Goal: Transaction & Acquisition: Purchase product/service

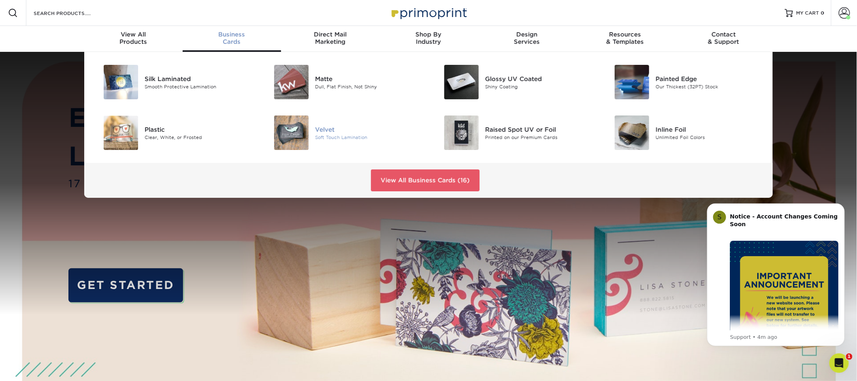
click at [352, 136] on div "Soft Touch Lamination" at bounding box center [368, 137] width 107 height 7
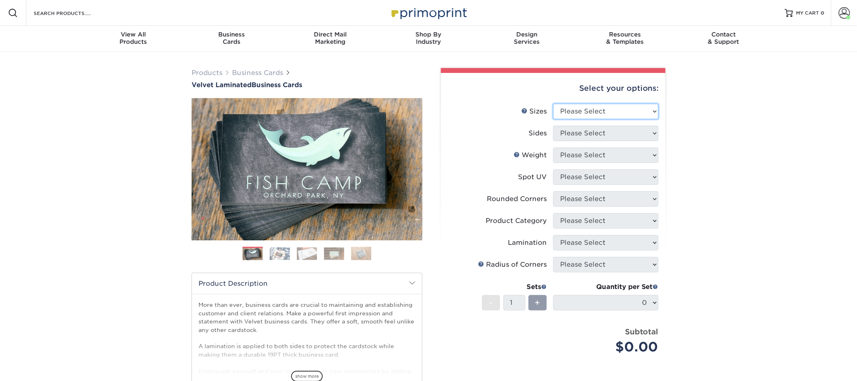
click at [592, 109] on select "Please Select 1.5" x 3.5" - Mini 1.75" x 3.5" - Mini 2" x 2" - Square 2" x 3" -…" at bounding box center [605, 111] width 105 height 15
select select "2.00x3.50"
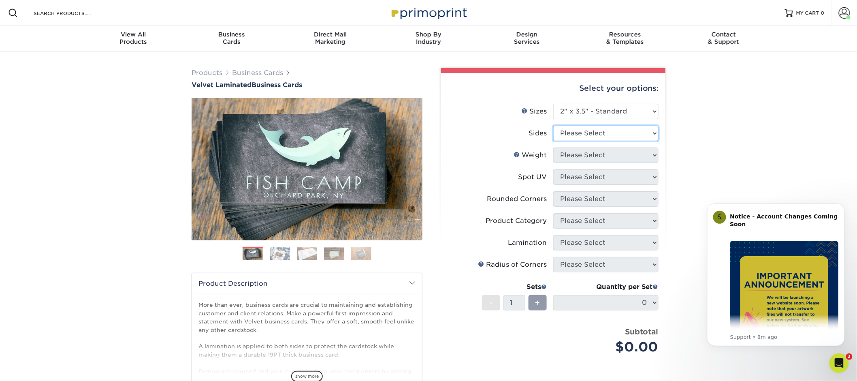
click at [627, 133] on select "Please Select Print Both Sides Print Front Only" at bounding box center [605, 133] width 105 height 15
select select "13abbda7-1d64-4f25-8bb2-c179b224825d"
click at [625, 150] on select "Please Select 16PT" at bounding box center [605, 154] width 105 height 15
select select "16PT"
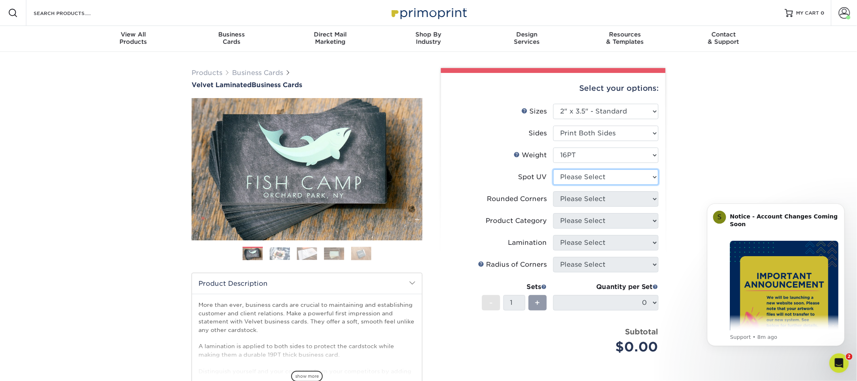
click at [619, 180] on select "Please Select No Spot UV Front and Back (Both Sides) Front Only Back Only" at bounding box center [605, 176] width 105 height 15
select select "3"
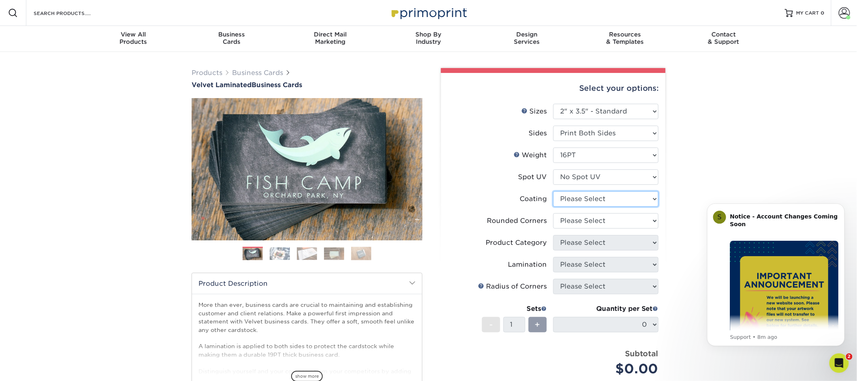
click at [617, 199] on select at bounding box center [605, 198] width 105 height 15
select select "3e7618de-abca-4bda-9f97-8b9129e913d8"
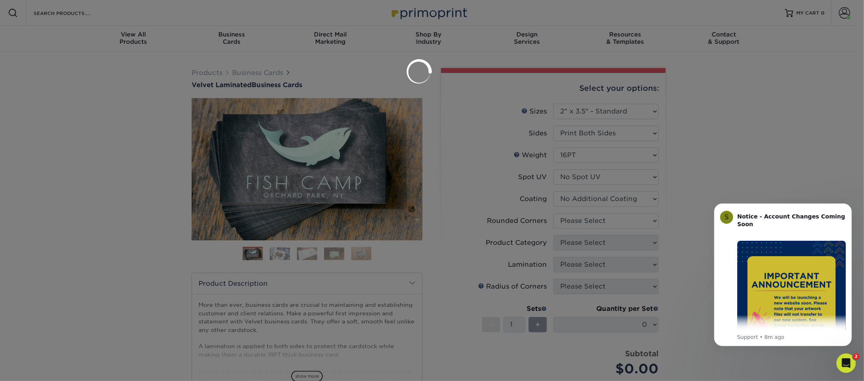
click at [615, 220] on div at bounding box center [432, 190] width 864 height 381
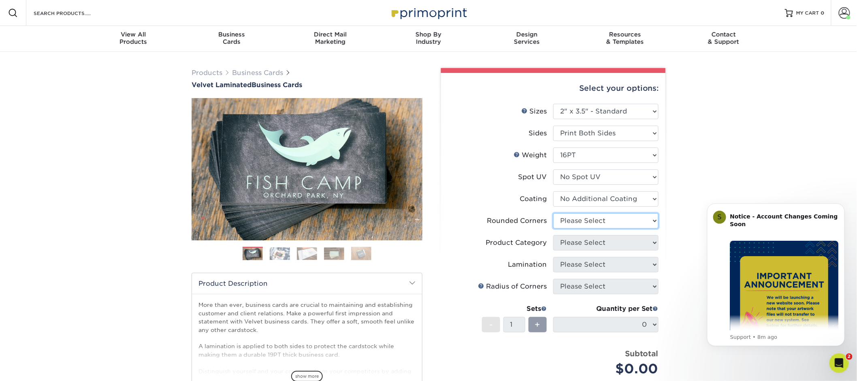
click at [615, 220] on select "Please Select Yes - Round 2 Corners Yes - Round 4 Corners No" at bounding box center [605, 220] width 105 height 15
select select "7672df9e-0e0a-464d-8e1f-920c575e4da3"
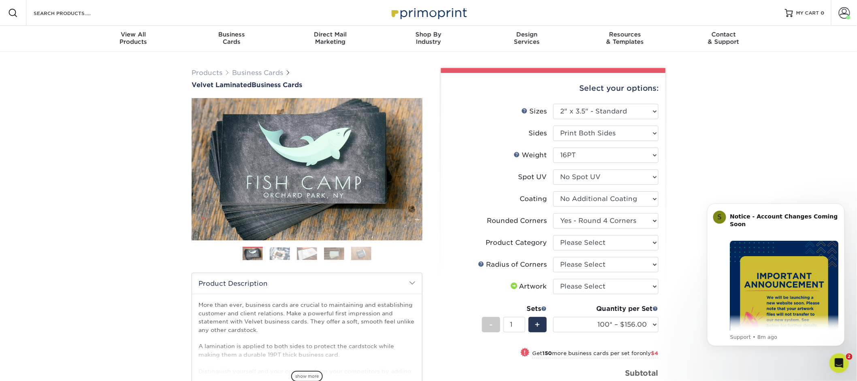
click at [676, 214] on div "Products Business Cards Velvet Laminated Business Cards Previous Next" at bounding box center [428, 293] width 857 height 482
click at [611, 246] on select "Please Select Business Cards" at bounding box center [605, 242] width 105 height 15
select select "3b5148f1-0588-4f88-a218-97bcfdce65c1"
click at [610, 264] on select "Please Select Rounded 1/8" Rounded 1/4"" at bounding box center [605, 264] width 105 height 15
select select "589680c7-ee9a-431b-9d12-d7aeb1386a97"
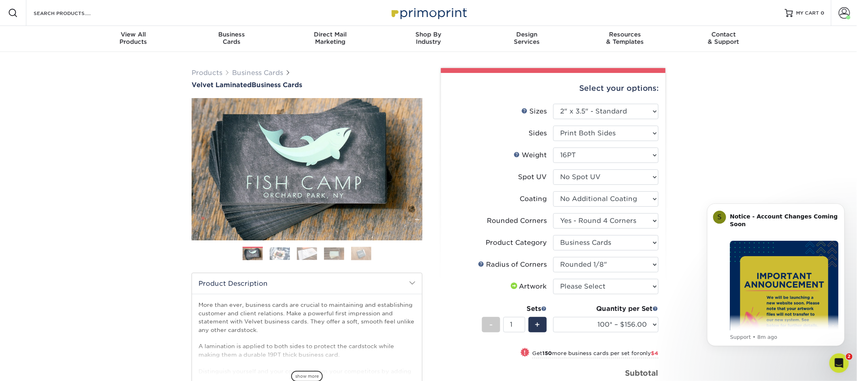
click at [676, 258] on div "Products Business Cards Velvet Laminated Business Cards Previous Next" at bounding box center [428, 293] width 857 height 482
click at [840, 206] on icon "Dismiss notification" at bounding box center [842, 205] width 4 height 4
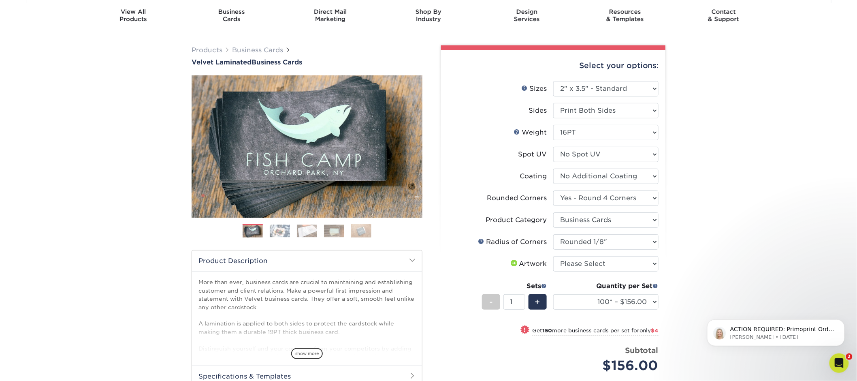
scroll to position [67, 0]
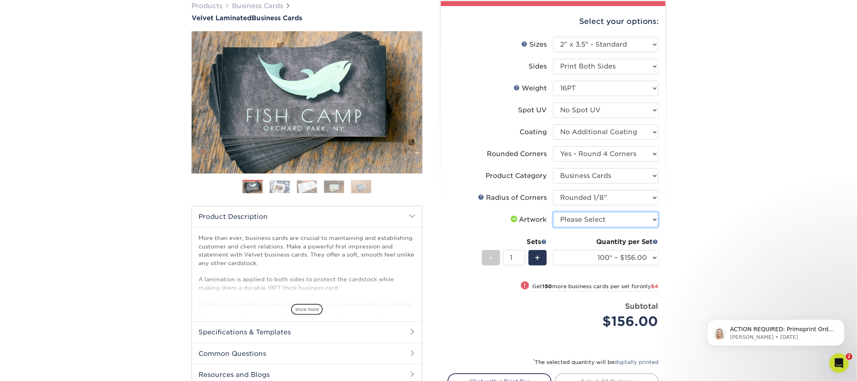
click at [603, 220] on select "Please Select I will upload files I need a design - $100" at bounding box center [605, 219] width 105 height 15
select select "upload"
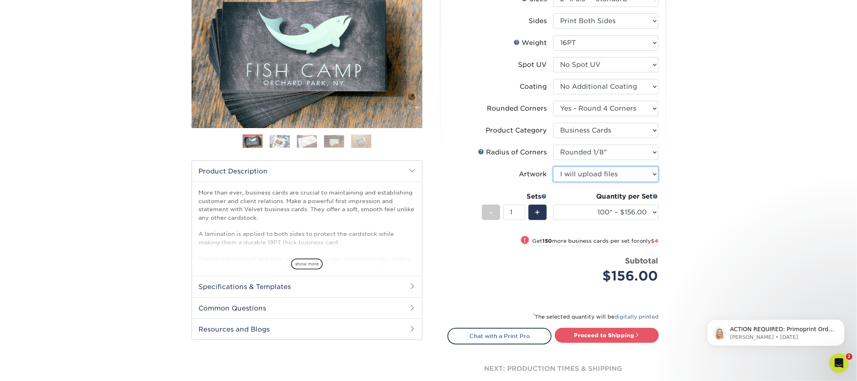
scroll to position [123, 0]
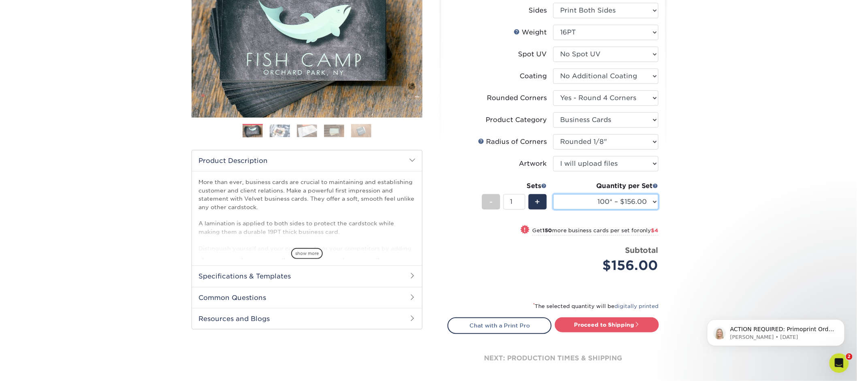
click at [584, 203] on select "100* – $156.00 250* – $160.00 500 – $164.00 1000 – $184.00 2500 – $435.00 5000 …" at bounding box center [605, 201] width 105 height 15
select select "500 – $164.00"
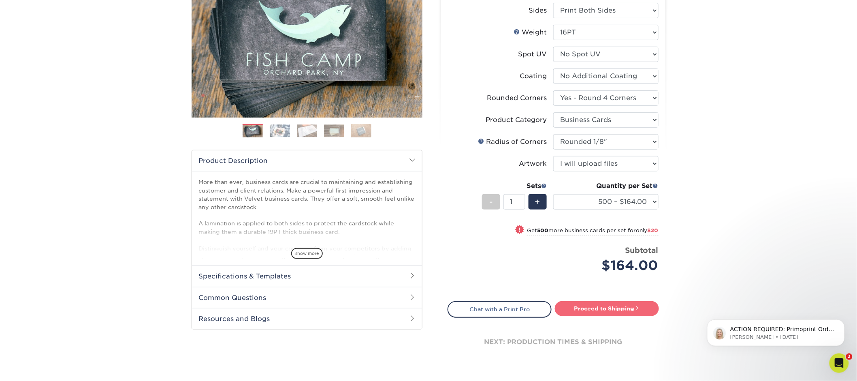
click at [608, 311] on link "Proceed to Shipping" at bounding box center [607, 308] width 104 height 15
type input "Set 1"
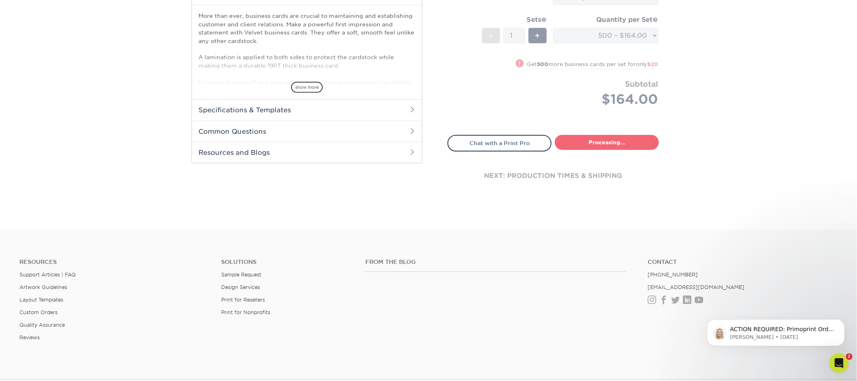
select select "e8c18a69-d6a6-4da7-8aa2-c32e6cda6507"
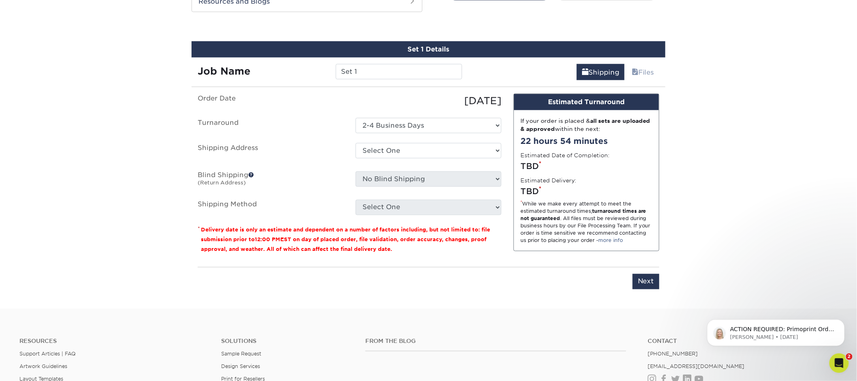
scroll to position [444, 0]
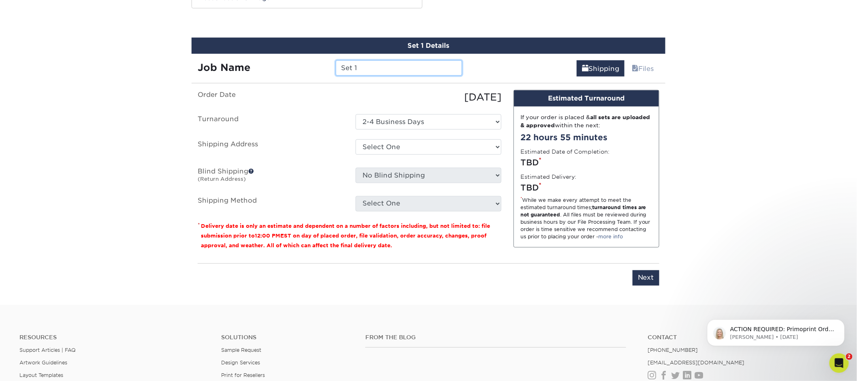
click at [393, 69] on input "Set 1" at bounding box center [399, 67] width 126 height 15
type input "larissy business card"
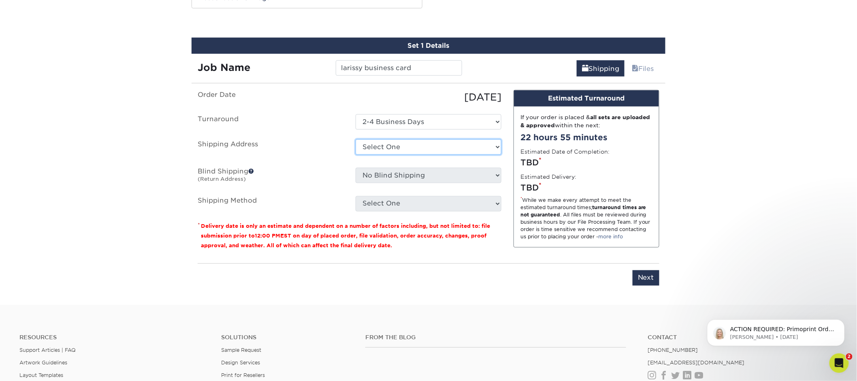
click at [408, 144] on select "Select One Home2 Office pc1 work + Add New Address" at bounding box center [429, 146] width 146 height 15
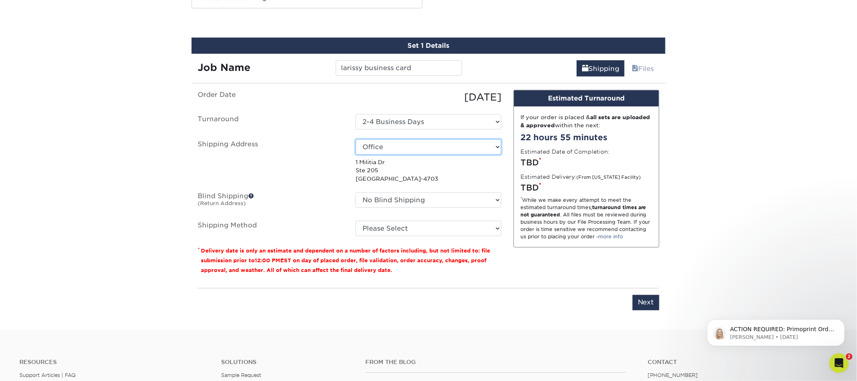
click at [427, 147] on select "Select One Home2 Office pc1 work + Add New Address" at bounding box center [429, 146] width 146 height 15
click at [431, 149] on select "Select One Home2 Office pc1 work + Add New Address" at bounding box center [429, 146] width 146 height 15
select select "249645"
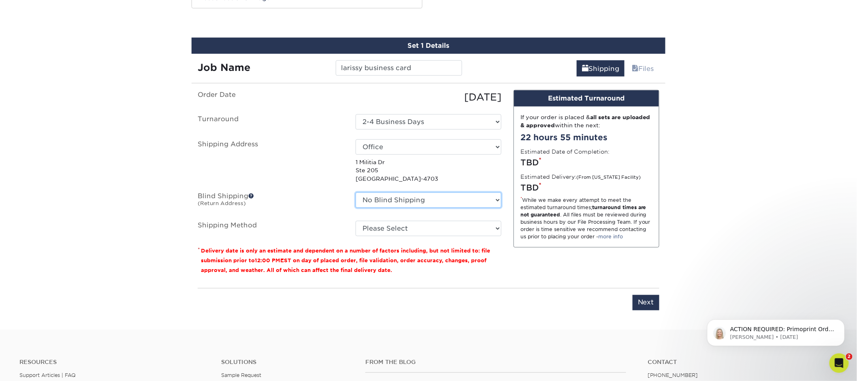
click at [437, 199] on select "No Blind Shipping Home2 Office pc1 work + Add New Address" at bounding box center [429, 199] width 146 height 15
select select "249645"
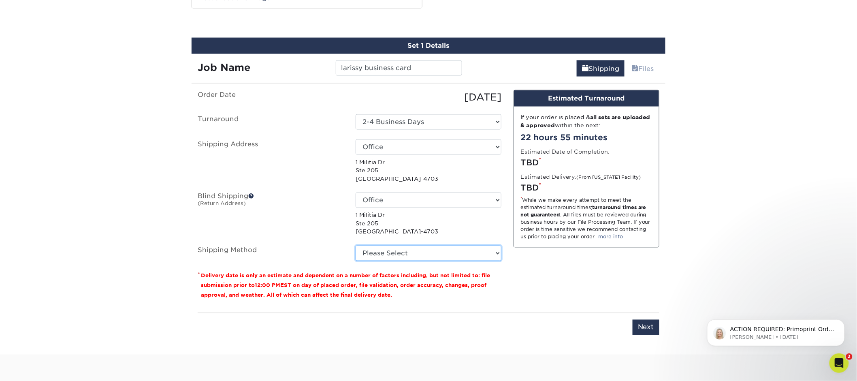
click at [427, 252] on select "Please Select Ground Shipping (+$8.96) 3 Day Shipping Service (+$15.33) 2 Day A…" at bounding box center [429, 252] width 146 height 15
select select "03"
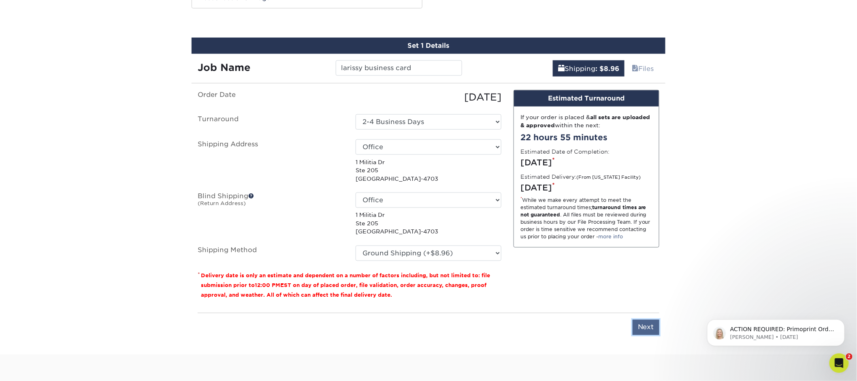
click at [649, 328] on input "Next" at bounding box center [646, 327] width 27 height 15
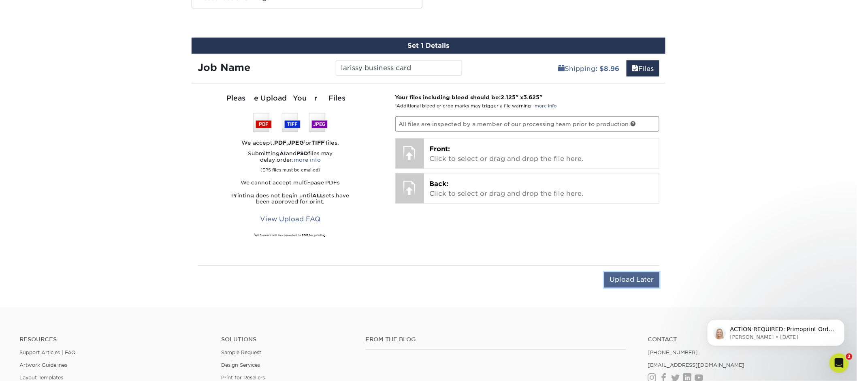
click at [639, 276] on input "Upload Later" at bounding box center [631, 279] width 55 height 15
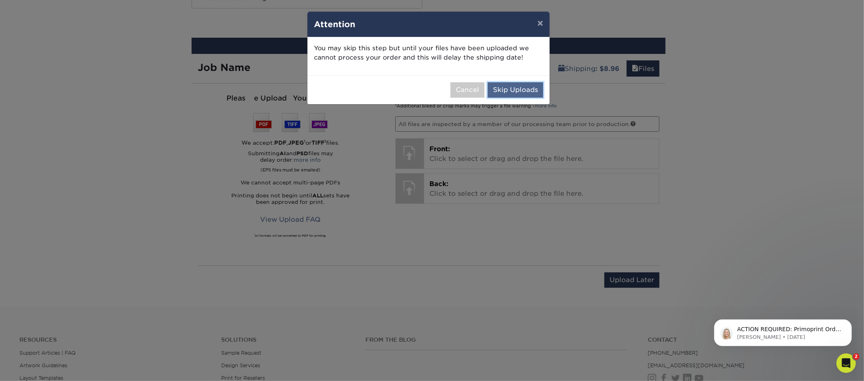
click at [527, 89] on button "Skip Uploads" at bounding box center [515, 89] width 55 height 15
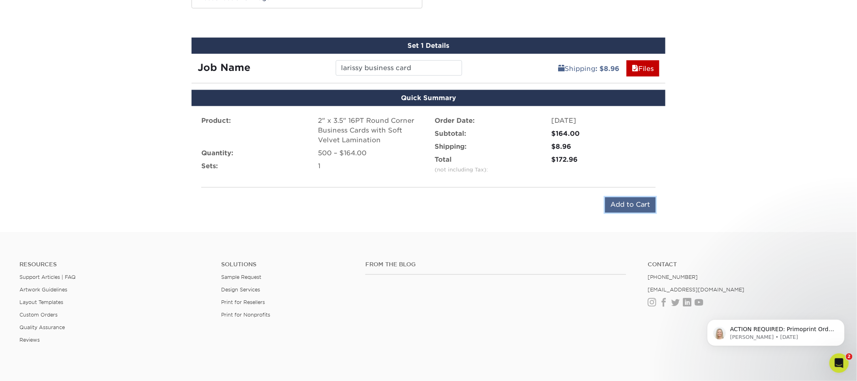
click at [645, 209] on input "Add to Cart" at bounding box center [630, 204] width 51 height 15
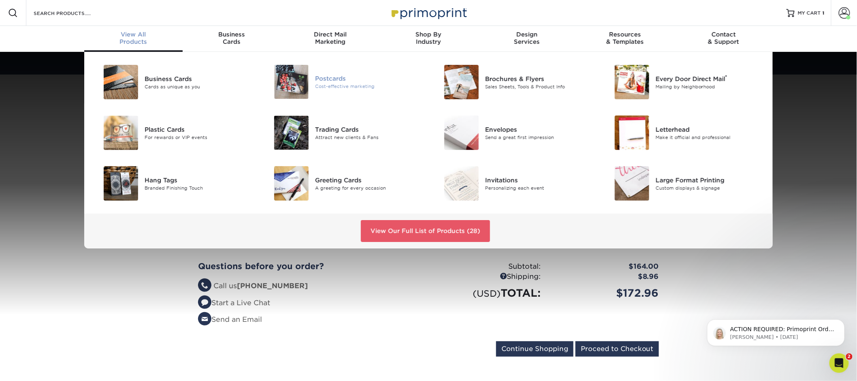
click at [312, 82] on div at bounding box center [286, 82] width 57 height 34
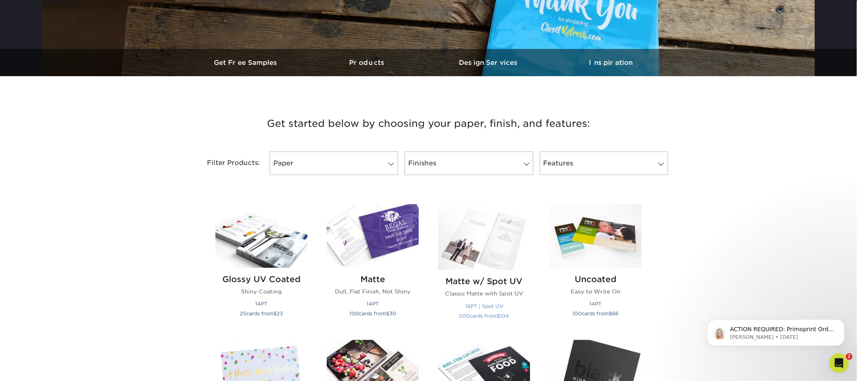
scroll to position [315, 0]
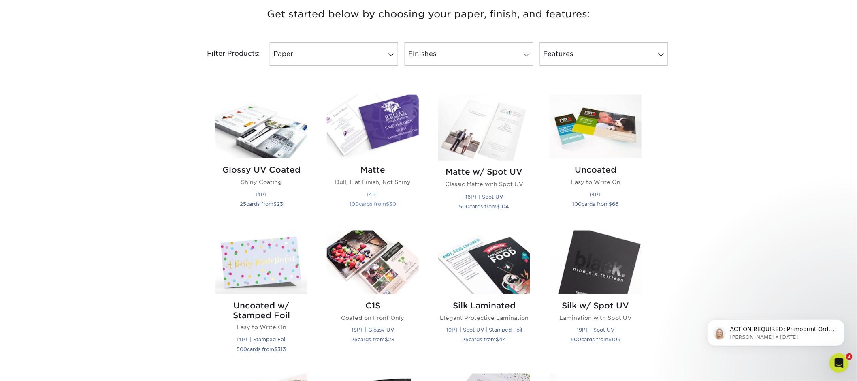
click at [381, 122] on img at bounding box center [373, 127] width 92 height 64
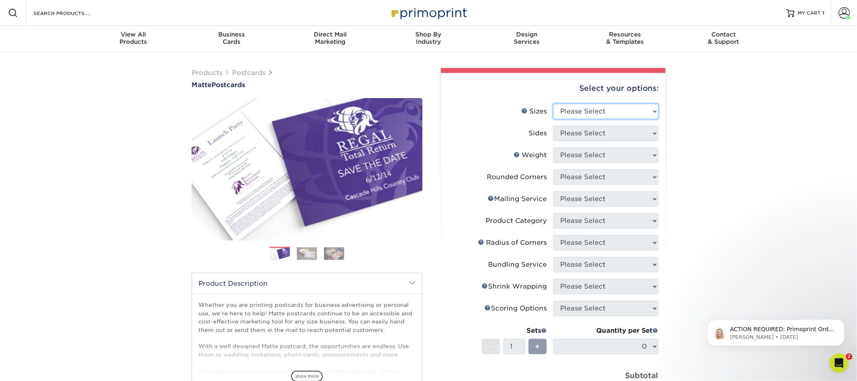
click at [572, 110] on select "Please Select 1.5" x 7" 2" x 4" 2" x 6" 2" x 7" 2" x 8" 2.12" x 5.5" 2.125" x 5…" at bounding box center [605, 111] width 105 height 15
select select "5.00x8.00"
click at [597, 131] on select "Please Select Print Both Sides Print Front Only" at bounding box center [605, 133] width 105 height 15
select select "13abbda7-1d64-4f25-8bb2-c179b224825d"
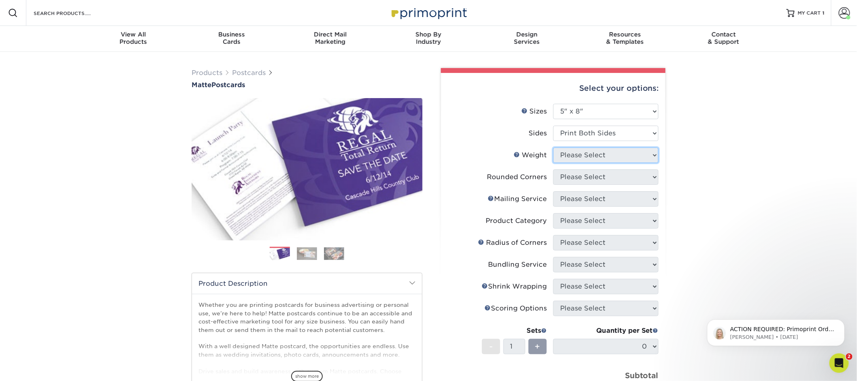
click at [599, 155] on select "Please Select" at bounding box center [605, 154] width 105 height 15
select select "14PT"
click at [600, 180] on form "Sizes Help Sizes Please Select 1.5" x 7" 2" x 4" 2" x 6" 2" x 7" 2" x 8" 2.12" …" at bounding box center [553, 264] width 211 height 320
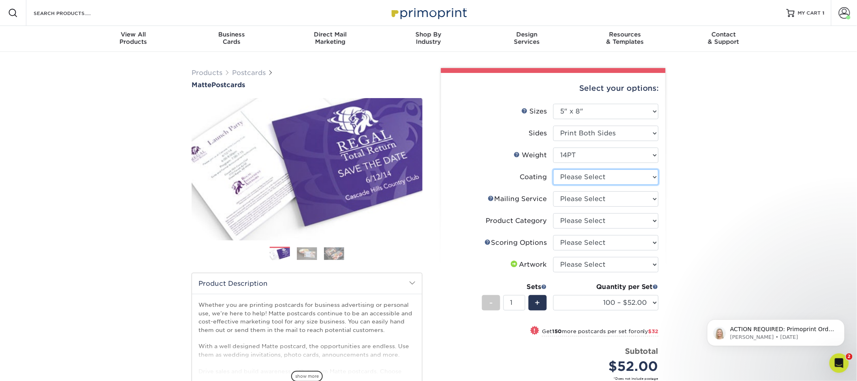
click at [587, 177] on select at bounding box center [605, 176] width 105 height 15
select select "121bb7b5-3b4d-429f-bd8d-bbf80e953313"
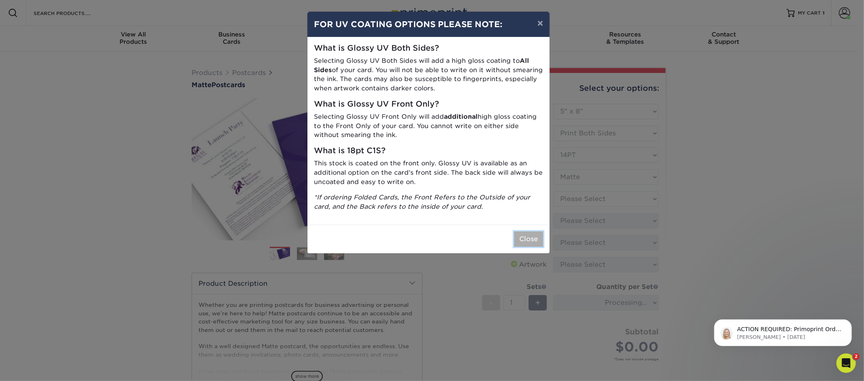
click at [530, 245] on button "Close" at bounding box center [528, 238] width 29 height 15
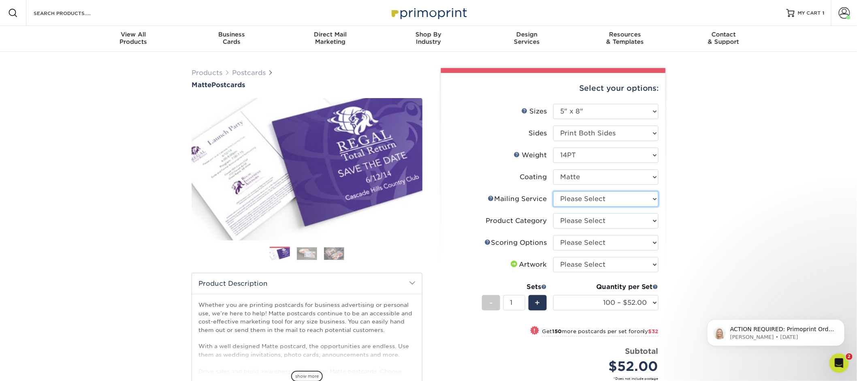
click at [588, 195] on select "Please Select No Direct Mailing Service No, I will mail/stamp/imprint Direct Ma…" at bounding box center [605, 198] width 105 height 15
select select "3e5e9bdd-d78a-4c28-a41d-fe1407925ca6"
click at [595, 219] on select "Please Select Postcards" at bounding box center [605, 220] width 105 height 15
select select "9b7272e0-d6c8-4c3c-8e97-d3a1bcdab858"
click at [597, 243] on select "Please Select No Scoring One Score Two Scores" at bounding box center [605, 242] width 105 height 15
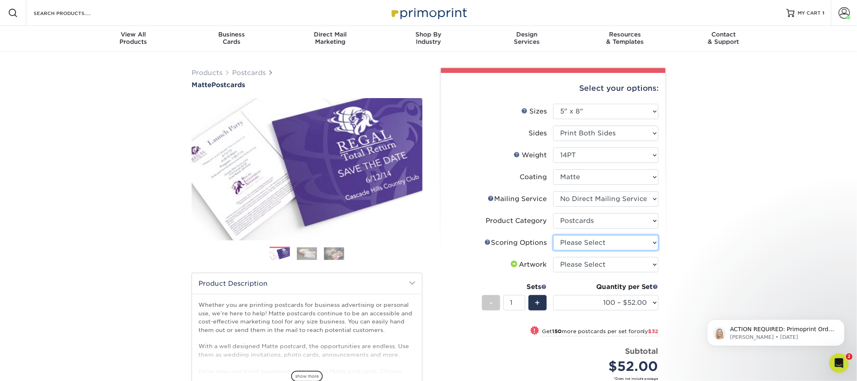
select select "16ebe401-5398-422d-8cb0-f3adbb82deb5"
click at [597, 265] on select "Please Select I will upload files I need a design - $150" at bounding box center [605, 264] width 105 height 15
select select "upload"
click at [583, 305] on select "100 – $52.00 250 – $84.00 500 – $116.00 1000 – $134.00 2500 – $220.00 5000 – $3…" at bounding box center [605, 302] width 105 height 15
select select "250 – $84.00"
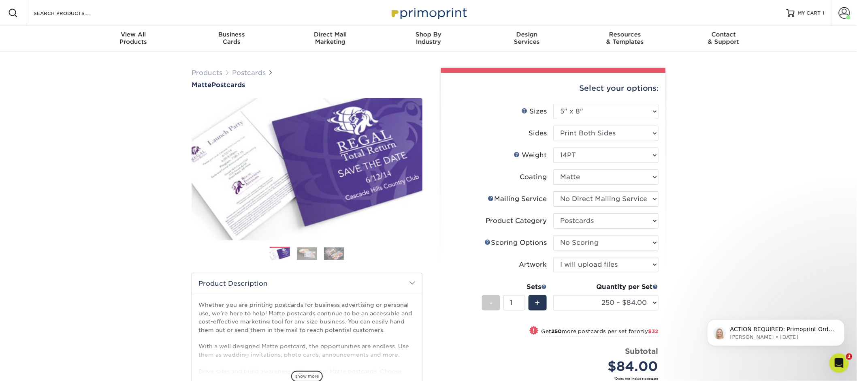
click at [751, 245] on div "Products Postcards Matte Postcards Next $" at bounding box center [428, 277] width 857 height 451
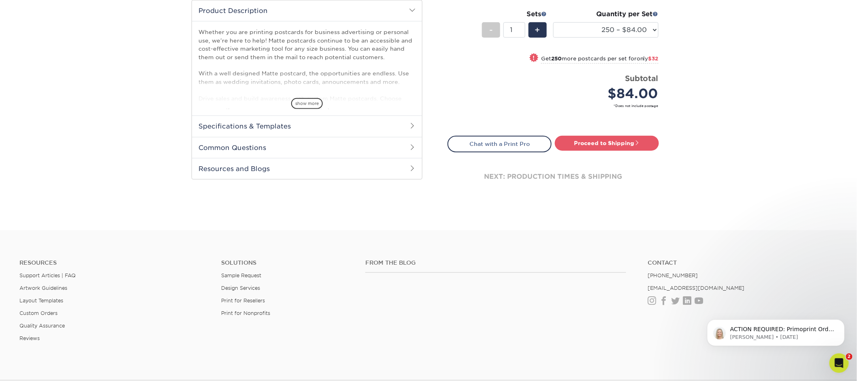
scroll to position [274, 0]
click at [624, 141] on link "Proceed to Shipping" at bounding box center [607, 141] width 104 height 15
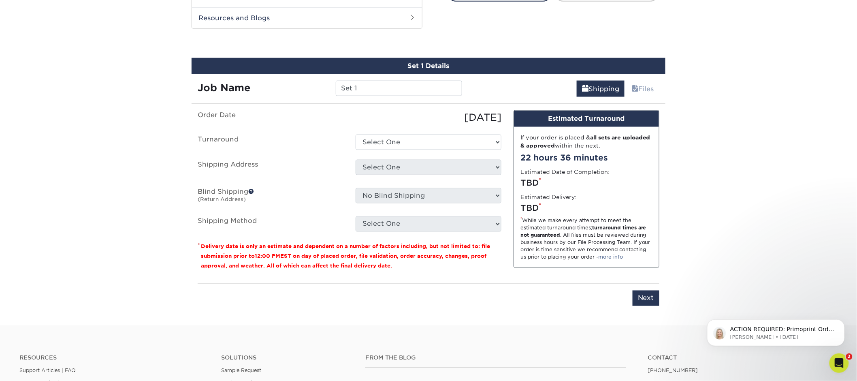
scroll to position [428, 0]
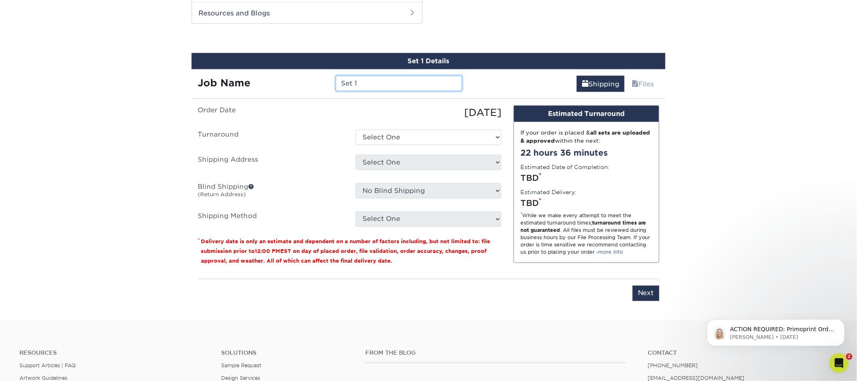
click at [390, 87] on input "Set 1" at bounding box center [399, 83] width 126 height 15
type input "S"
type input "larissy postcard"
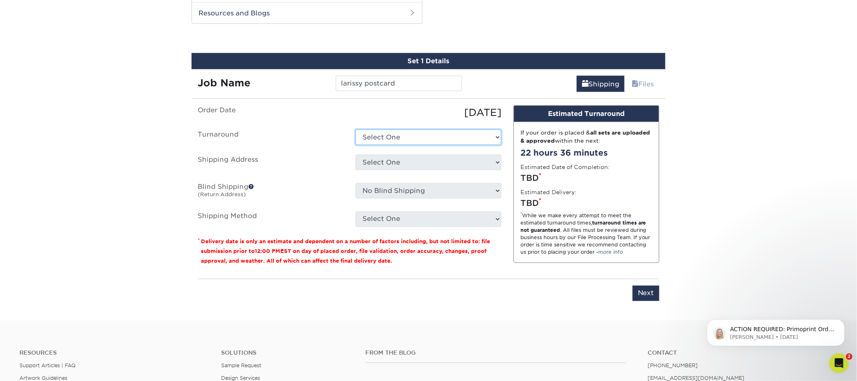
click at [403, 135] on select "Select One 2-4 Business Days 2 Day Next Business Day" at bounding box center [429, 137] width 146 height 15
select select "328dd37e-8fe7-4227-833a-46dd6766e98e"
click at [410, 164] on select "Select One Home2 Office pc1 work + Add New Address" at bounding box center [429, 162] width 146 height 15
select select "249645"
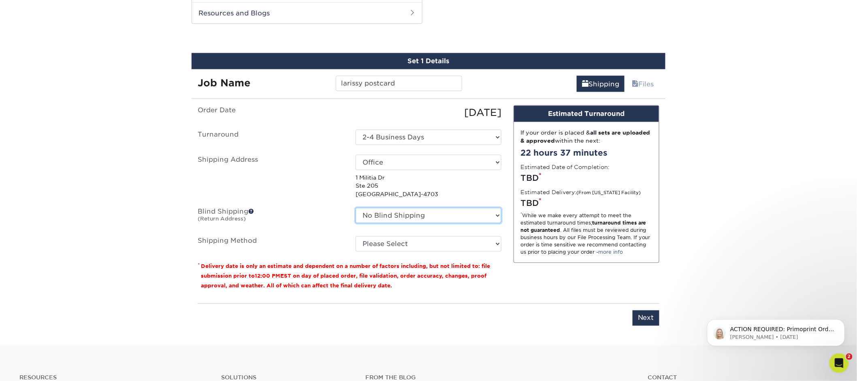
click at [433, 208] on select "No Blind Shipping Home2 Office pc1 work + Add New Address" at bounding box center [429, 215] width 146 height 15
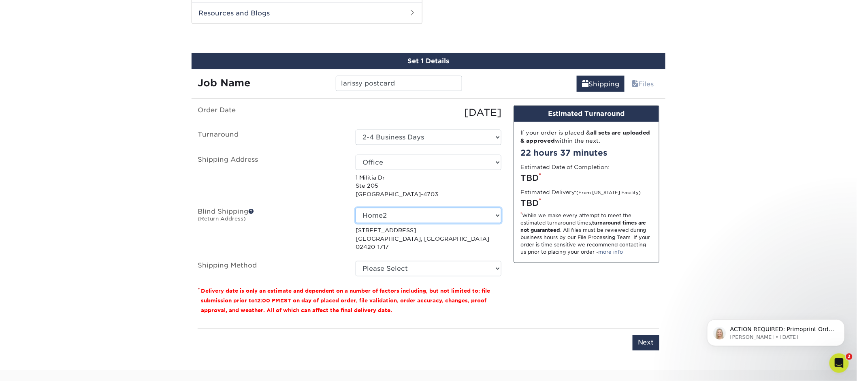
click at [430, 218] on select "No Blind Shipping Home2 Office pc1 work + Add New Address" at bounding box center [429, 215] width 146 height 15
select select "249645"
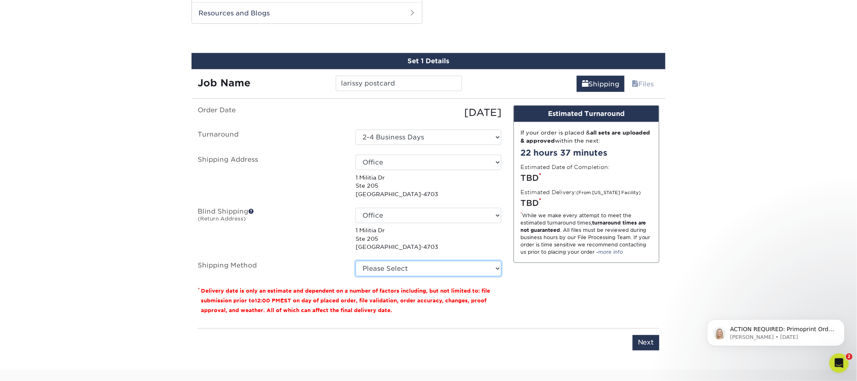
click at [410, 269] on select "Please Select Ground Shipping (+$16.21) 3 Day Shipping Service (+$19.91) 2 Day …" at bounding box center [429, 268] width 146 height 15
select select "03"
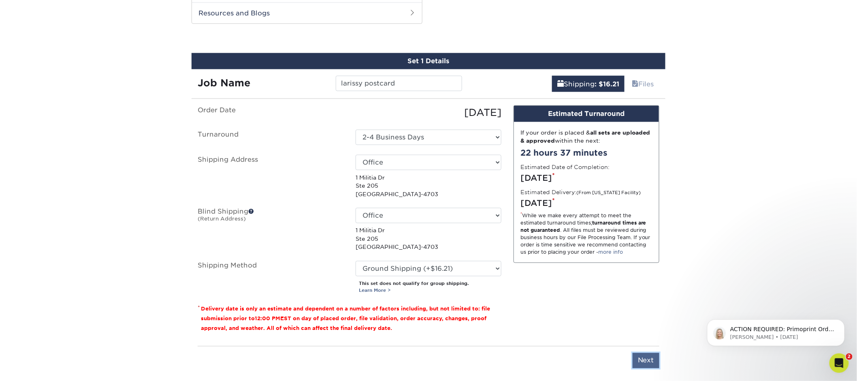
click at [653, 362] on input "Next" at bounding box center [646, 360] width 27 height 15
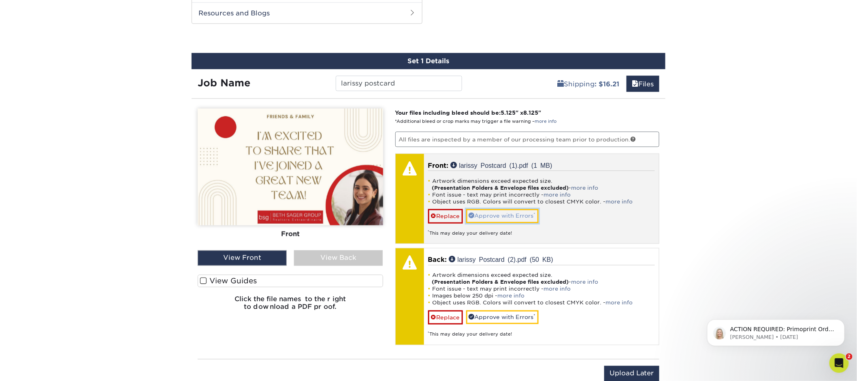
click at [511, 217] on link "Approve with Errors *" at bounding box center [502, 216] width 73 height 14
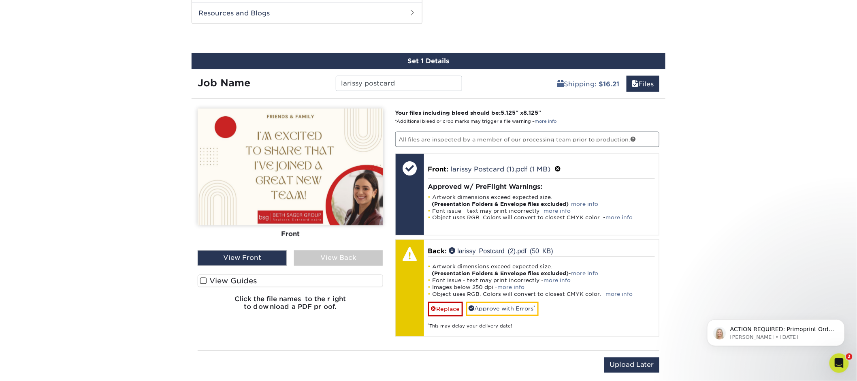
drag, startPoint x: 324, startPoint y: 254, endPoint x: 356, endPoint y: 262, distance: 32.7
click at [326, 254] on div "View Back" at bounding box center [338, 257] width 89 height 15
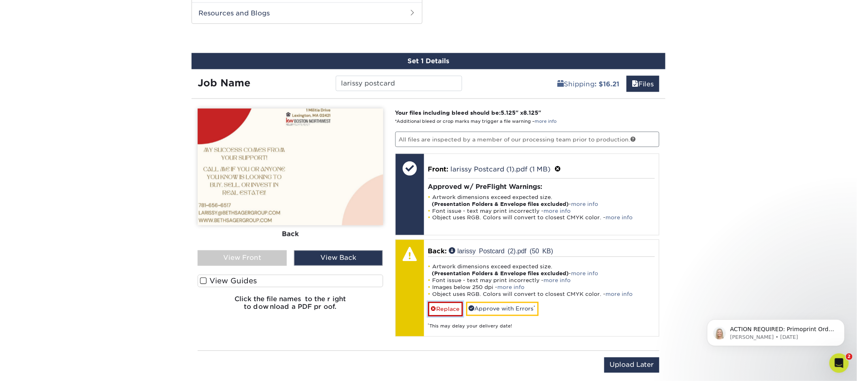
drag, startPoint x: 449, startPoint y: 308, endPoint x: 449, endPoint y: 303, distance: 4.5
click at [449, 308] on link "Replace" at bounding box center [445, 309] width 35 height 14
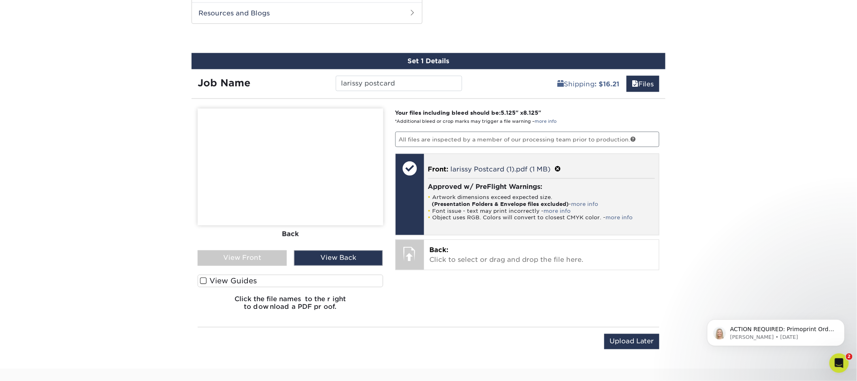
click at [457, 201] on strong "(Presentation Folders & Envelope files excluded)" at bounding box center [500, 204] width 137 height 6
click at [561, 169] on span at bounding box center [558, 169] width 6 height 8
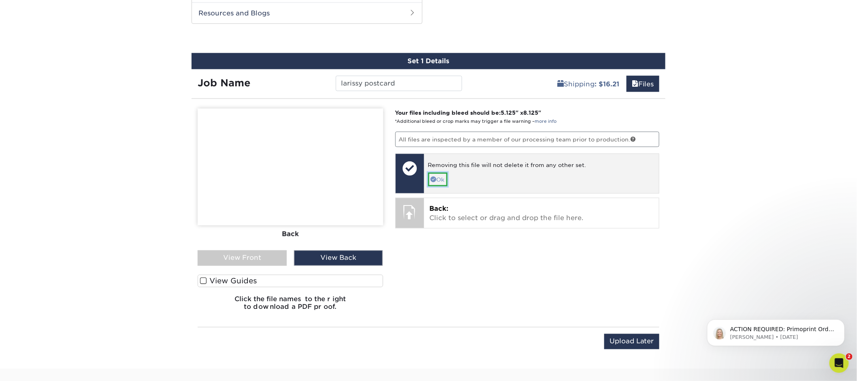
click at [442, 180] on link "Ok" at bounding box center [437, 180] width 19 height 14
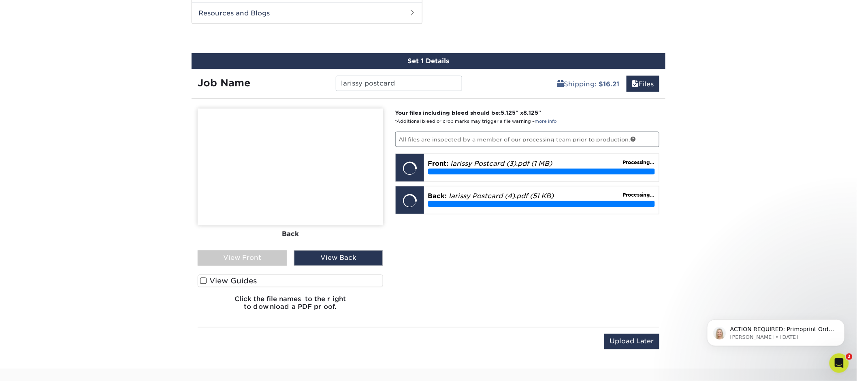
click at [240, 257] on div "View Front" at bounding box center [242, 257] width 89 height 15
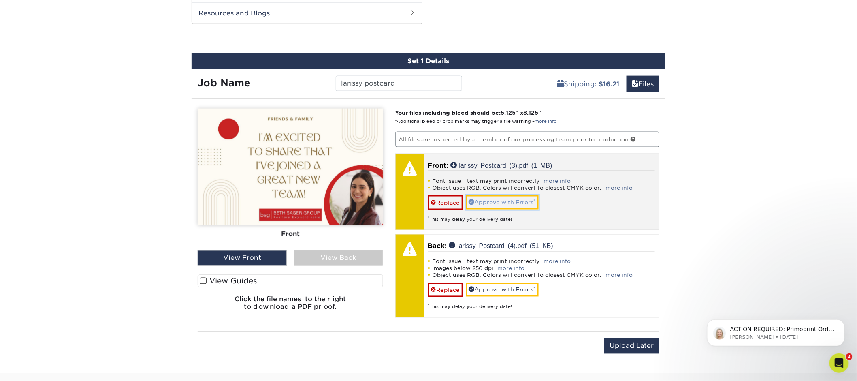
click at [516, 202] on link "Approve with Errors *" at bounding box center [502, 202] width 73 height 14
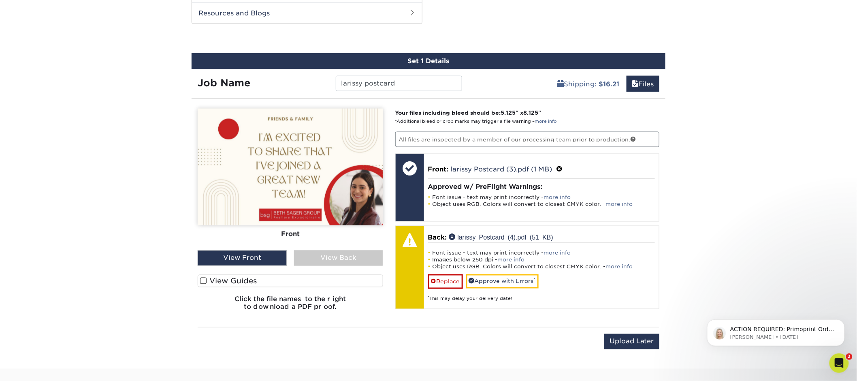
click at [346, 250] on div "View Back" at bounding box center [338, 257] width 89 height 15
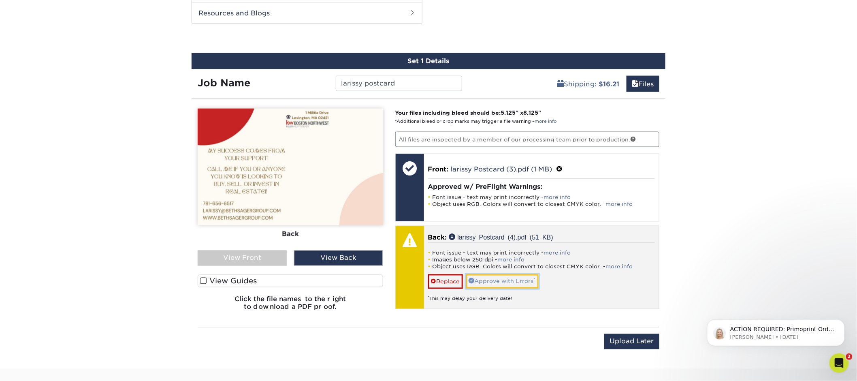
click at [503, 281] on link "Approve with Errors *" at bounding box center [502, 281] width 73 height 14
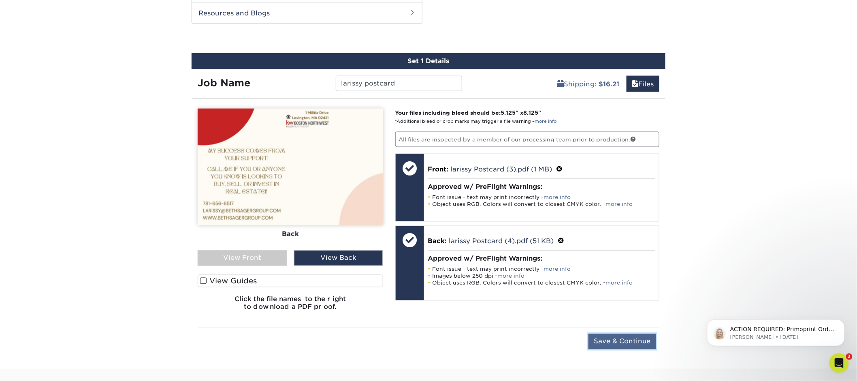
click at [640, 340] on input "Save & Continue" at bounding box center [623, 341] width 68 height 15
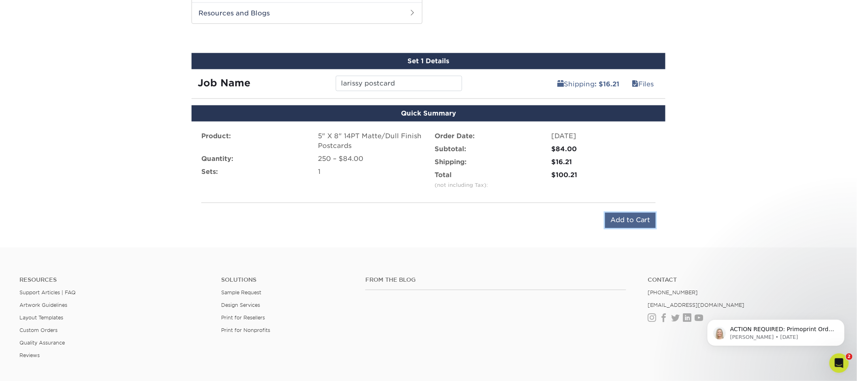
click at [615, 220] on input "Add to Cart" at bounding box center [630, 220] width 51 height 15
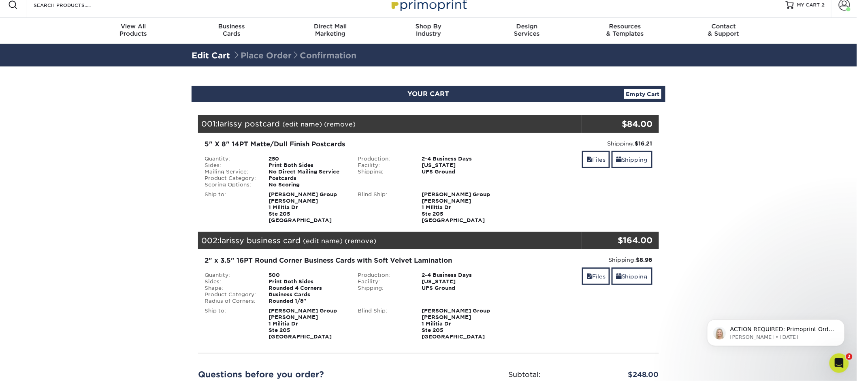
scroll to position [159, 0]
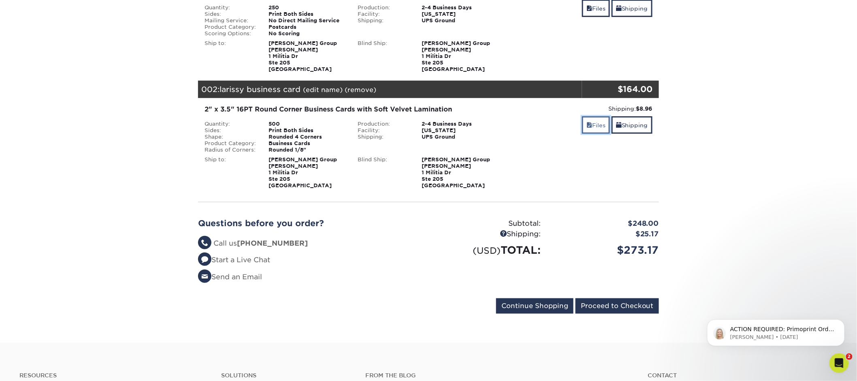
click at [593, 122] on link "Files" at bounding box center [596, 124] width 28 height 17
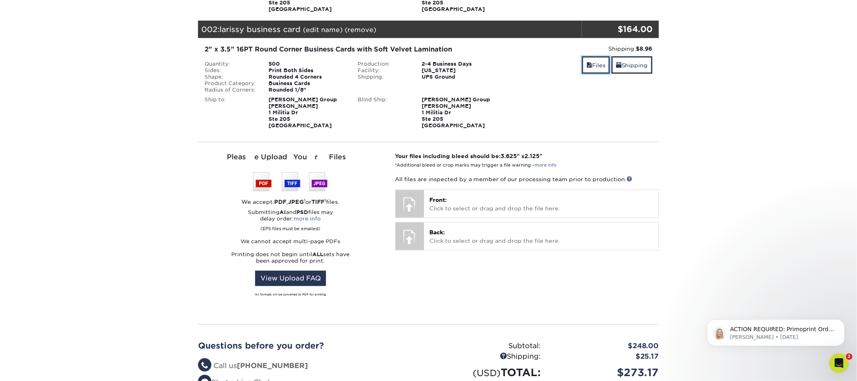
scroll to position [230, 0]
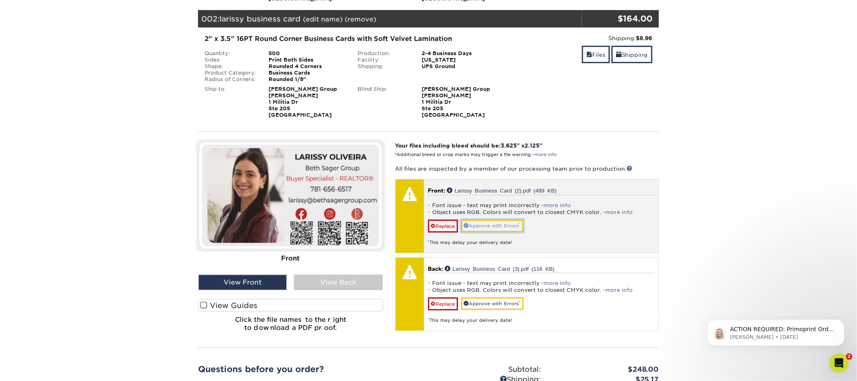
click at [498, 226] on link "Approve with Errors *" at bounding box center [492, 226] width 62 height 13
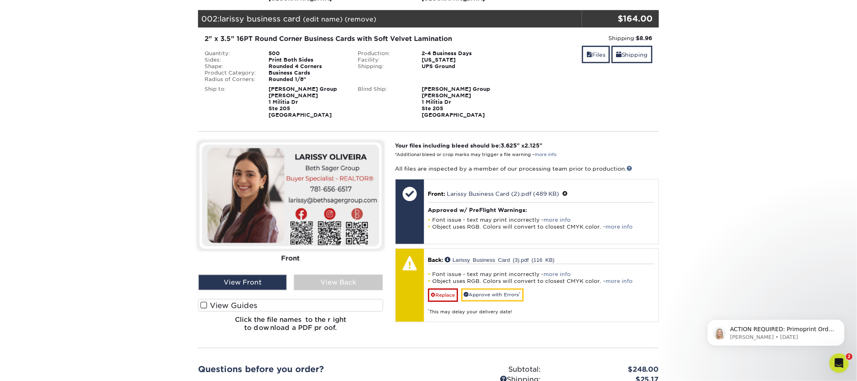
click at [328, 290] on div "Front Back View Front View Back Front" at bounding box center [290, 239] width 185 height 196
click at [323, 284] on div "View Back" at bounding box center [338, 282] width 88 height 15
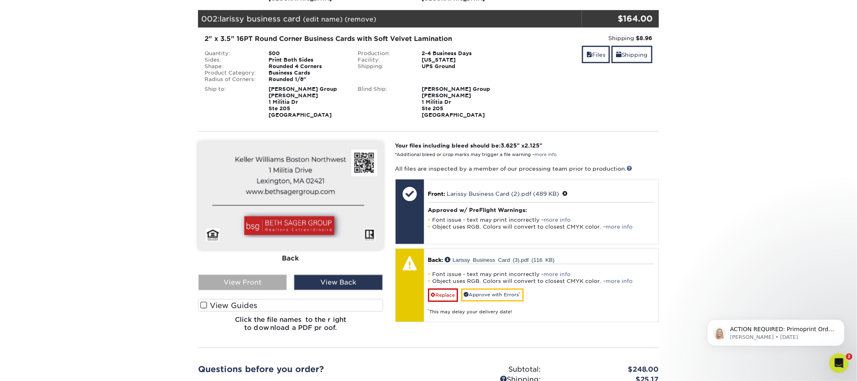
click at [263, 286] on div "View Front" at bounding box center [242, 282] width 88 height 15
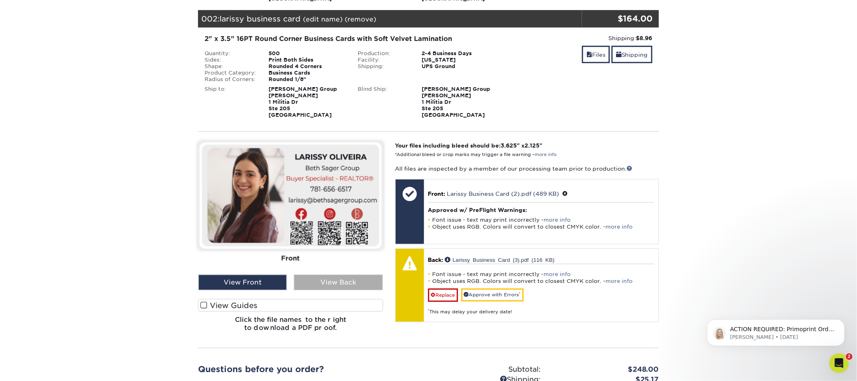
click at [336, 280] on div "View Back" at bounding box center [338, 282] width 88 height 15
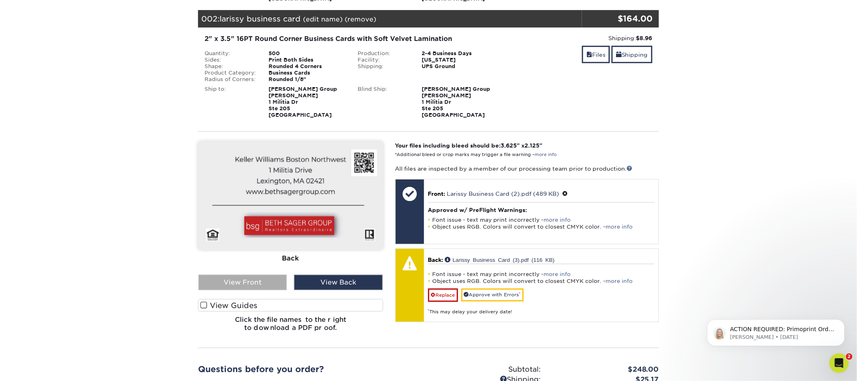
click at [264, 283] on div "View Front" at bounding box center [242, 282] width 88 height 15
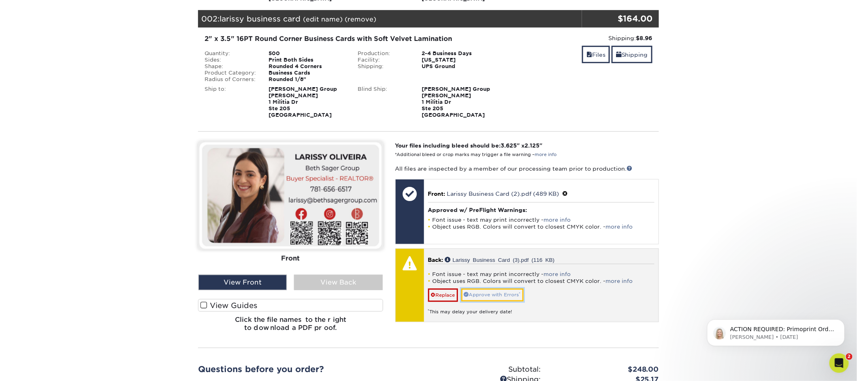
click at [491, 296] on link "Approve with Errors *" at bounding box center [492, 294] width 62 height 13
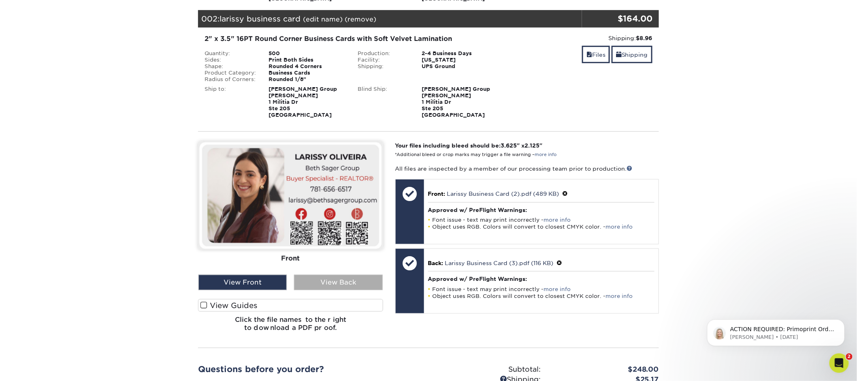
click at [321, 281] on div "View Back" at bounding box center [338, 282] width 88 height 15
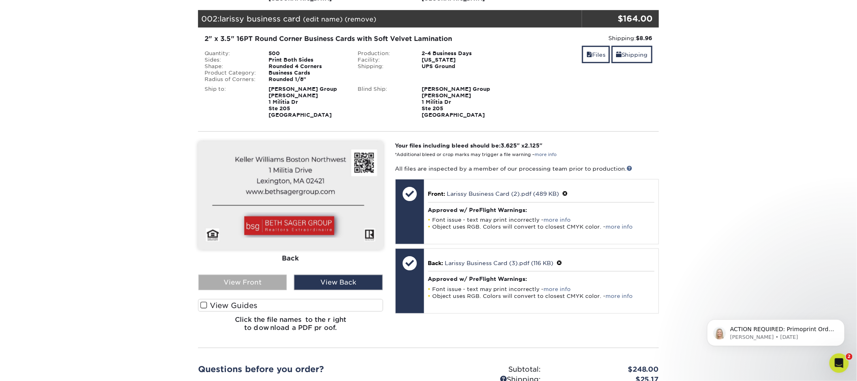
click at [257, 281] on div "View Front" at bounding box center [242, 282] width 88 height 15
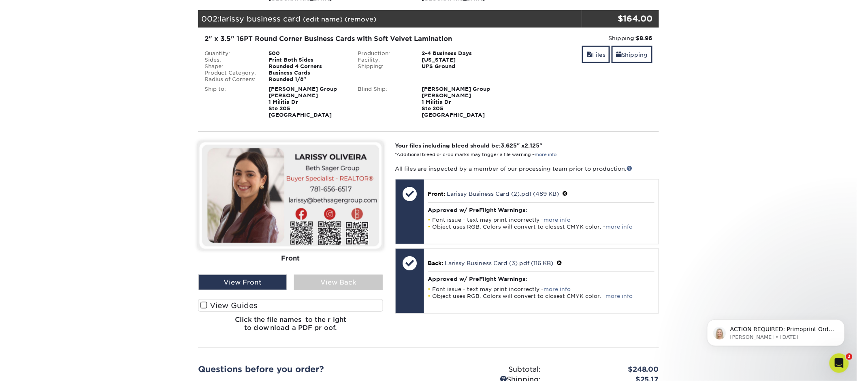
click at [706, 218] on section "YOUR CART Empty Cart Your Cart is Empty View Account Active Orders Order Histor…" at bounding box center [428, 167] width 857 height 644
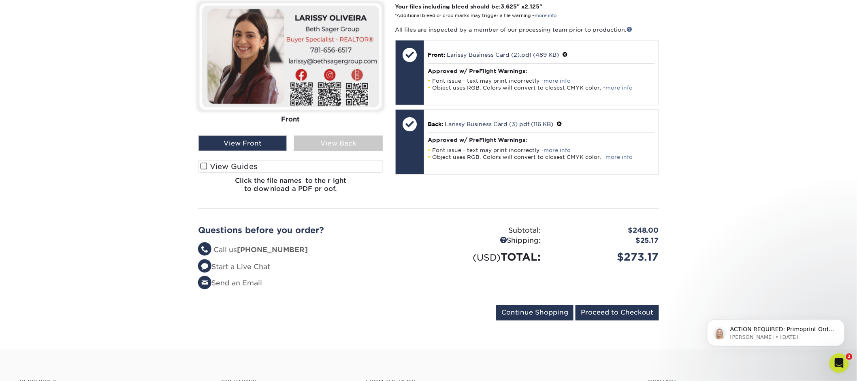
scroll to position [378, 0]
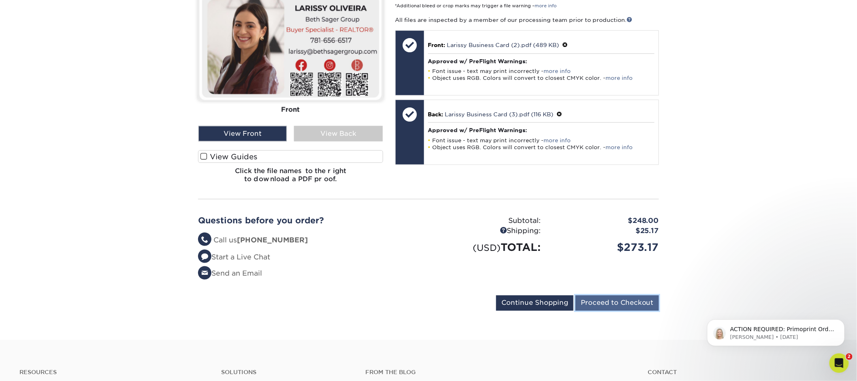
click at [641, 305] on input "Proceed to Checkout" at bounding box center [617, 302] width 83 height 15
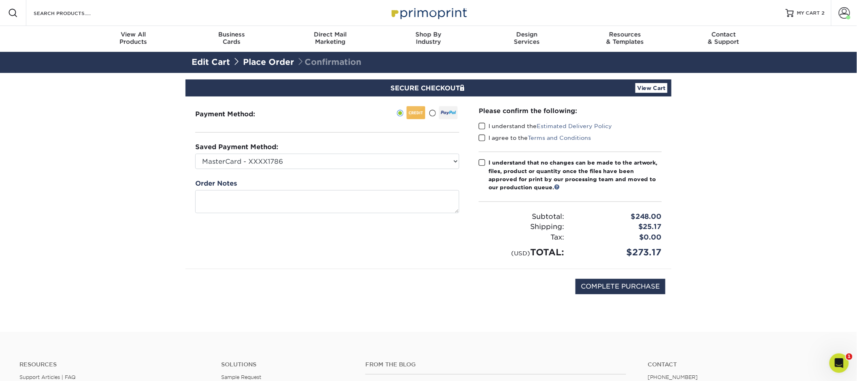
drag, startPoint x: 480, startPoint y: 125, endPoint x: 481, endPoint y: 141, distance: 16.6
click at [480, 125] on span at bounding box center [482, 126] width 7 height 8
click at [0, 0] on input "I understand the Estimated Delivery Policy" at bounding box center [0, 0] width 0 height 0
click at [481, 142] on div "I agree to the Terms and Conditions" at bounding box center [570, 139] width 183 height 11
click at [483, 137] on span at bounding box center [482, 138] width 7 height 8
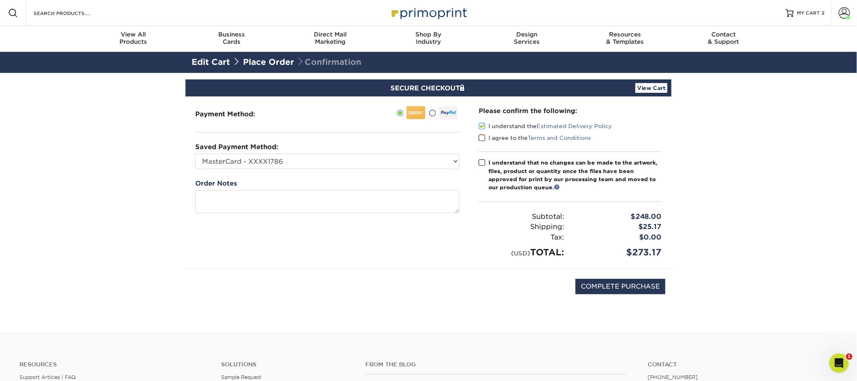
click at [0, 0] on input "I agree to the Terms and Conditions" at bounding box center [0, 0] width 0 height 0
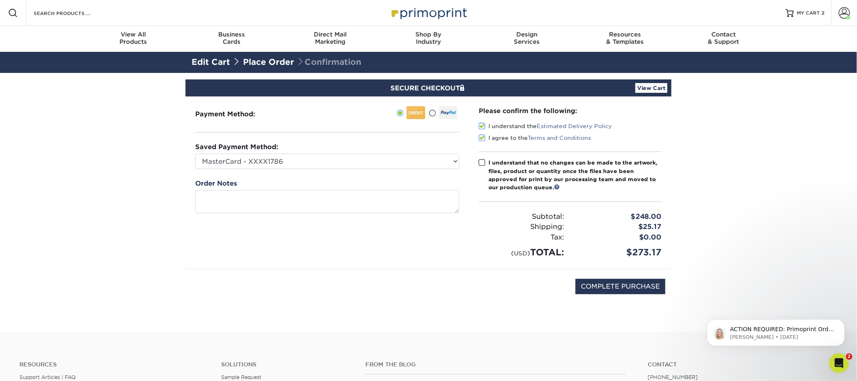
click at [480, 161] on span at bounding box center [482, 163] width 7 height 8
click at [0, 0] on input "I understand that no changes can be made to the artwork, files, product or quan…" at bounding box center [0, 0] width 0 height 0
click at [651, 252] on div "$273.17" at bounding box center [619, 251] width 98 height 13
click at [370, 158] on select "MasterCard - XXXX1786 MasterCard - XXXX9438 New Credit Card" at bounding box center [327, 161] width 264 height 15
select select "75016"
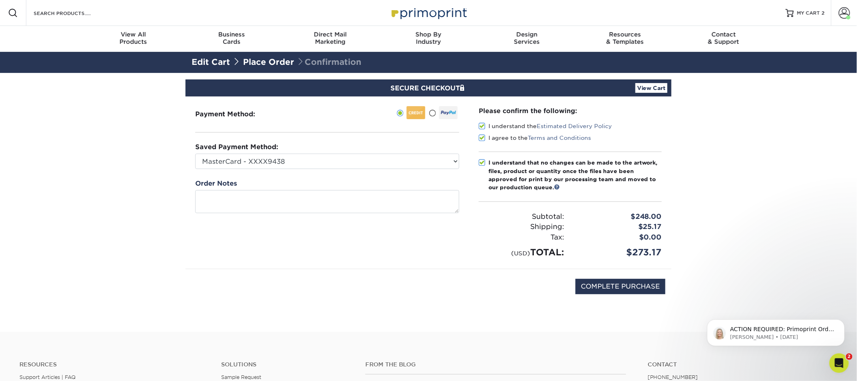
click at [646, 248] on div "$273.17" at bounding box center [619, 251] width 98 height 13
click at [664, 260] on div "Please confirm the following: I understand the Estimated Delivery Policy I agre…" at bounding box center [570, 182] width 203 height 172
drag, startPoint x: 649, startPoint y: 247, endPoint x: 638, endPoint y: 252, distance: 12.7
click at [638, 252] on div "$273.17" at bounding box center [619, 251] width 98 height 13
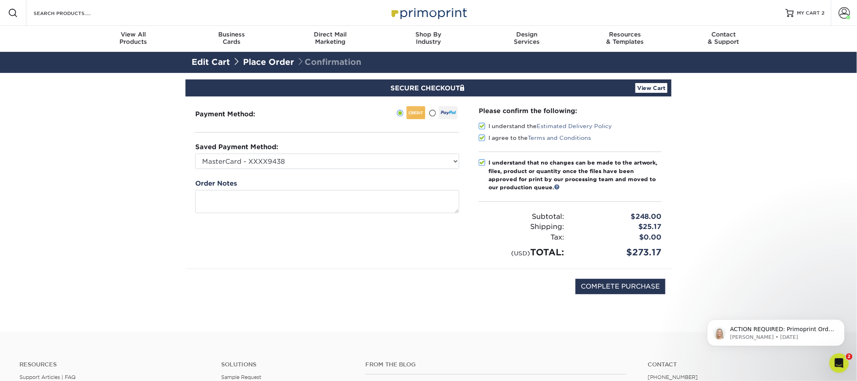
click at [670, 255] on div "Please confirm the following: I understand the Estimated Delivery Policy I agre…" at bounding box center [570, 182] width 203 height 172
click at [660, 87] on link "View Cart" at bounding box center [652, 88] width 32 height 10
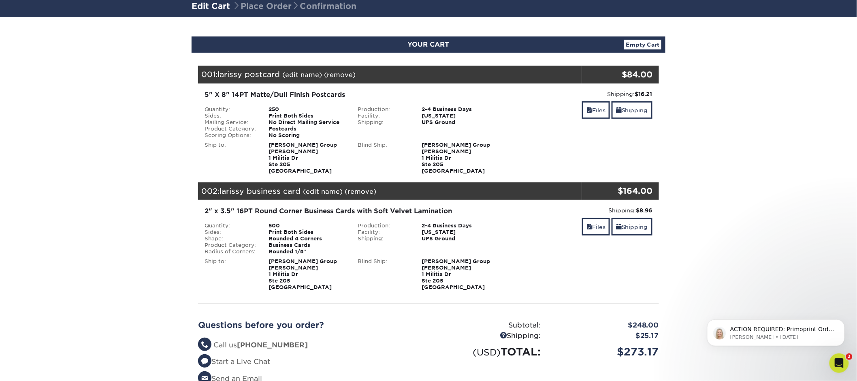
scroll to position [231, 0]
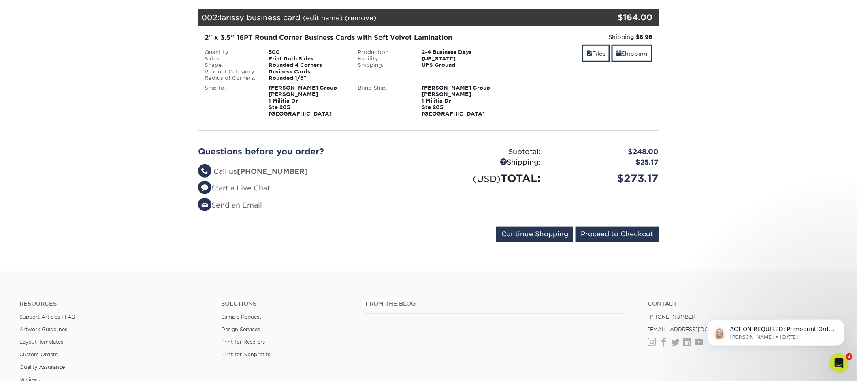
click at [648, 181] on div "$273.17" at bounding box center [606, 178] width 118 height 15
click at [647, 181] on div "$273.17" at bounding box center [606, 178] width 118 height 15
copy div "273.17"
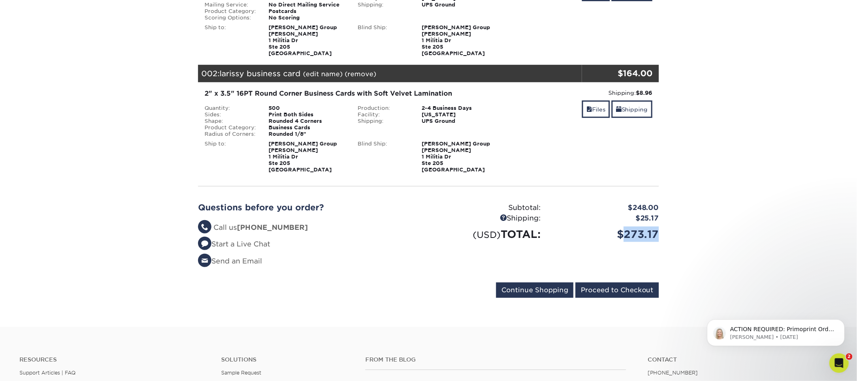
scroll to position [169, 0]
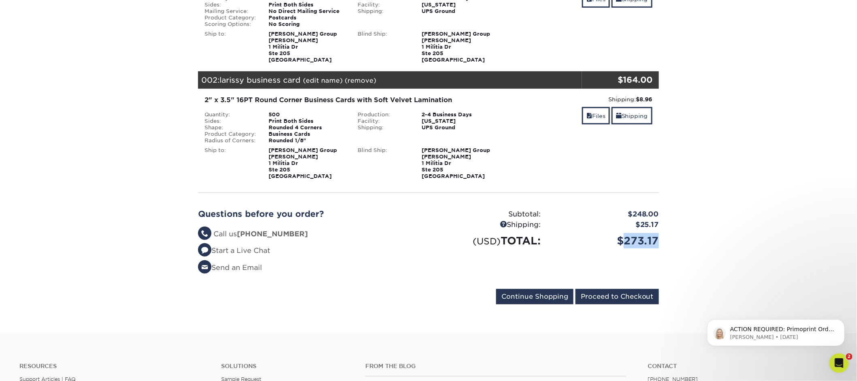
copy div "273.17"
click at [744, 170] on section "YOUR CART Empty Cart Your Cart is Empty View Account Active Orders Order Histor…" at bounding box center [428, 119] width 857 height 427
click at [654, 238] on div "$273.17" at bounding box center [606, 240] width 118 height 15
copy div "273.17"
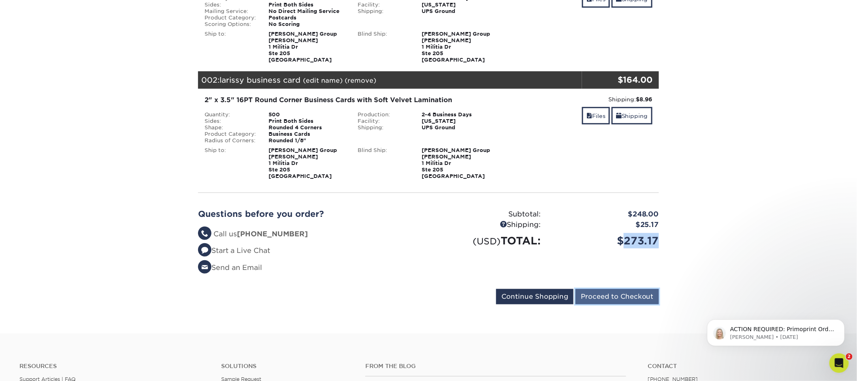
click at [633, 298] on input "Proceed to Checkout" at bounding box center [617, 296] width 83 height 15
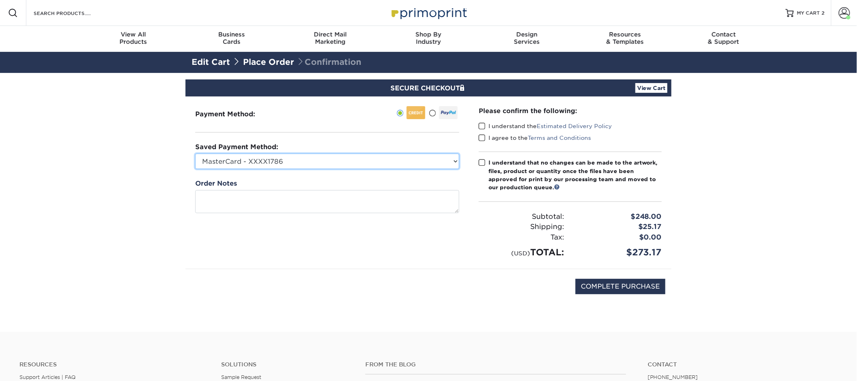
click at [349, 163] on select "MasterCard - XXXX1786 MasterCard - XXXX9438 New Credit Card" at bounding box center [327, 161] width 264 height 15
select select "75016"
click at [481, 126] on span at bounding box center [482, 126] width 7 height 8
click at [0, 0] on input "I understand the Estimated Delivery Policy" at bounding box center [0, 0] width 0 height 0
click at [482, 140] on span at bounding box center [482, 138] width 7 height 8
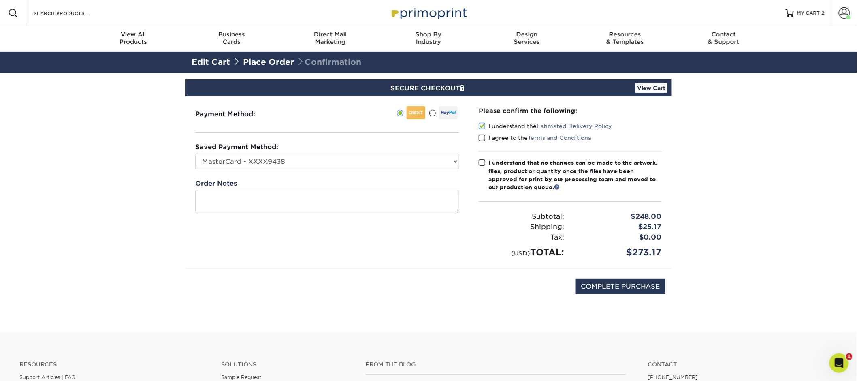
click at [0, 0] on input "I agree to the Terms and Conditions" at bounding box center [0, 0] width 0 height 0
click at [480, 161] on span at bounding box center [482, 163] width 7 height 8
click at [0, 0] on input "I understand that no changes can be made to the artwork, files, product or quan…" at bounding box center [0, 0] width 0 height 0
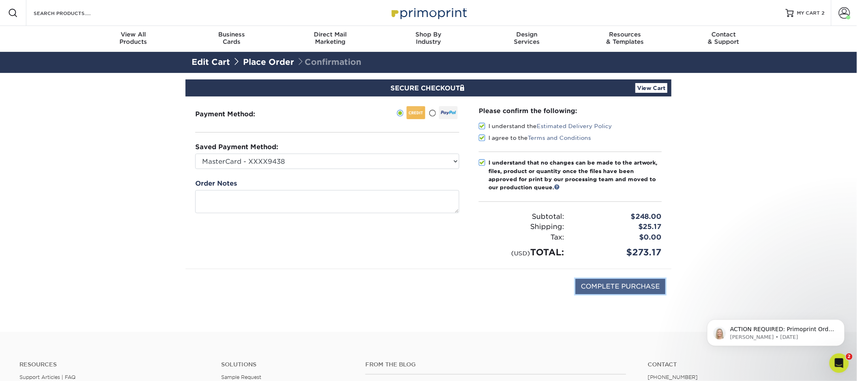
click at [593, 287] on input "COMPLETE PURCHASE" at bounding box center [621, 286] width 90 height 15
type input "PROCESSING, PLEASE WAIT..."
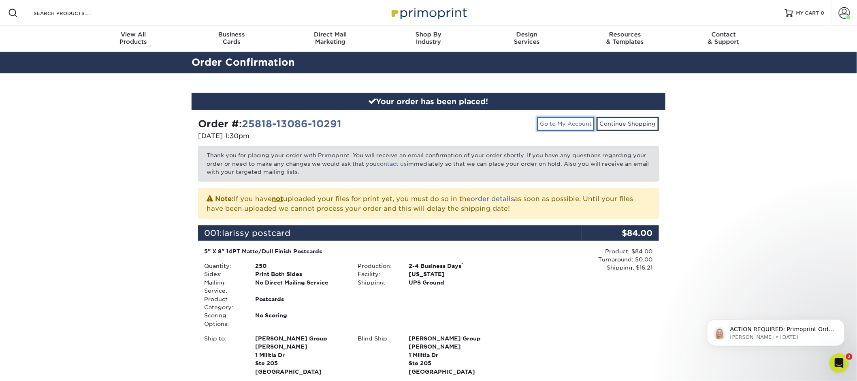
click at [579, 123] on link "Go to My Account" at bounding box center [566, 124] width 58 height 14
click at [831, 359] on div "Open Intercom Messenger" at bounding box center [837, 361] width 27 height 27
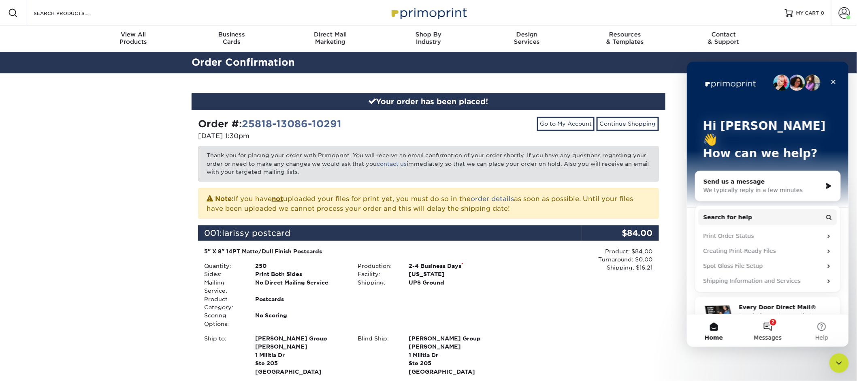
click at [775, 325] on button "2 Messages" at bounding box center [767, 330] width 54 height 32
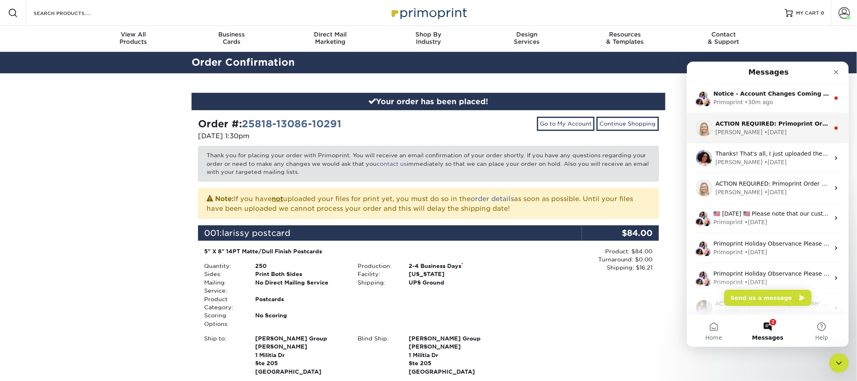
click at [765, 129] on div "[PERSON_NAME] • [DATE]" at bounding box center [772, 132] width 114 height 9
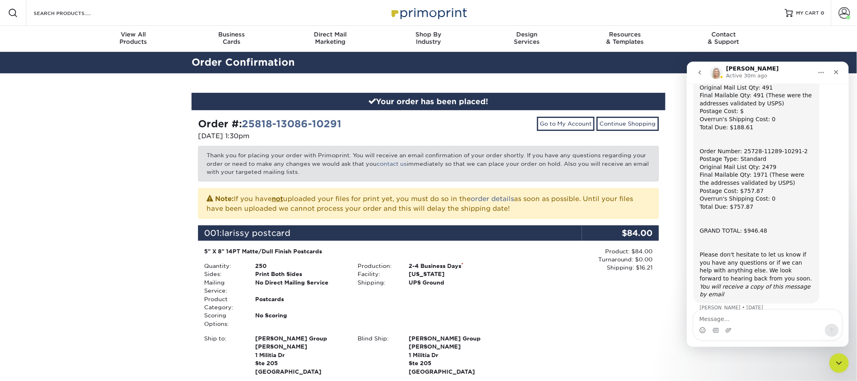
scroll to position [147, 0]
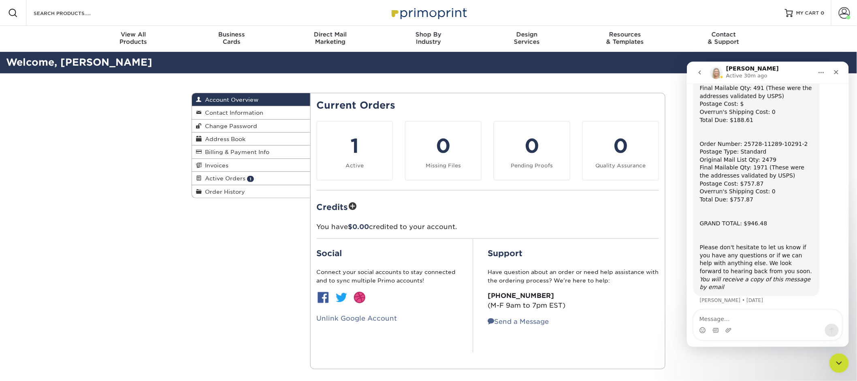
scroll to position [147, 0]
click at [755, 219] on div "GRAND TOTAL: $946.48" at bounding box center [756, 220] width 113 height 8
copy div "946.48"
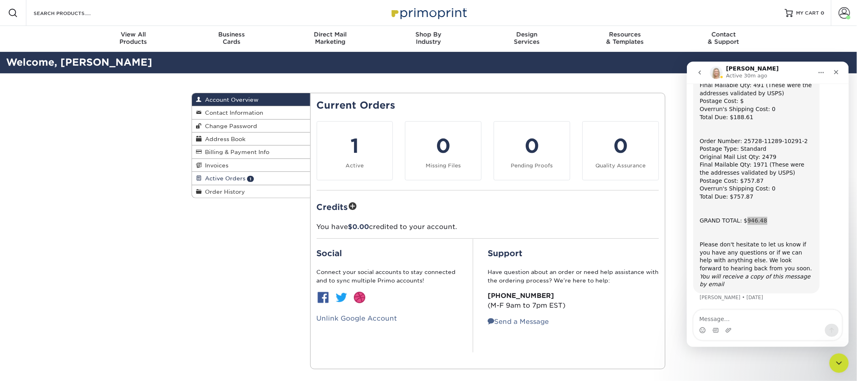
click at [239, 180] on span "Active Orders" at bounding box center [224, 178] width 44 height 6
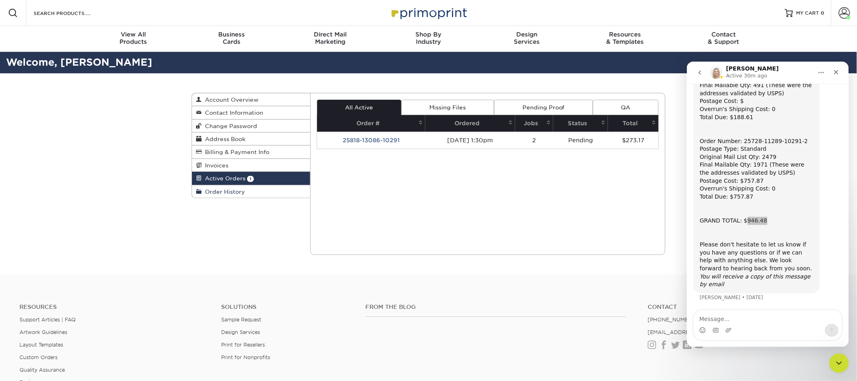
click at [238, 189] on span "Order History" at bounding box center [223, 191] width 43 height 6
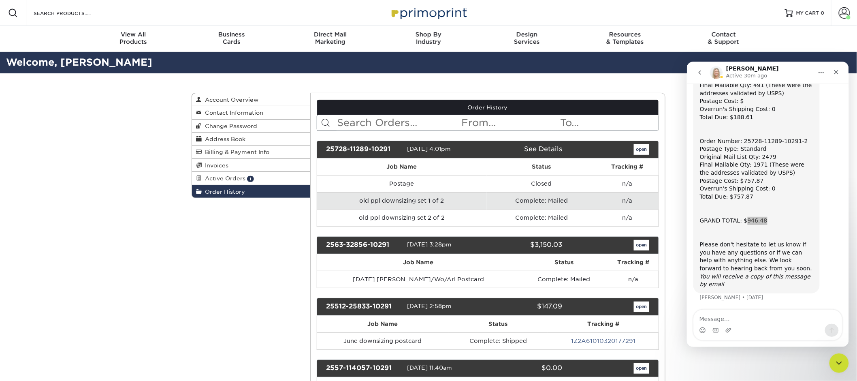
click at [559, 147] on link "See Details" at bounding box center [544, 149] width 38 height 8
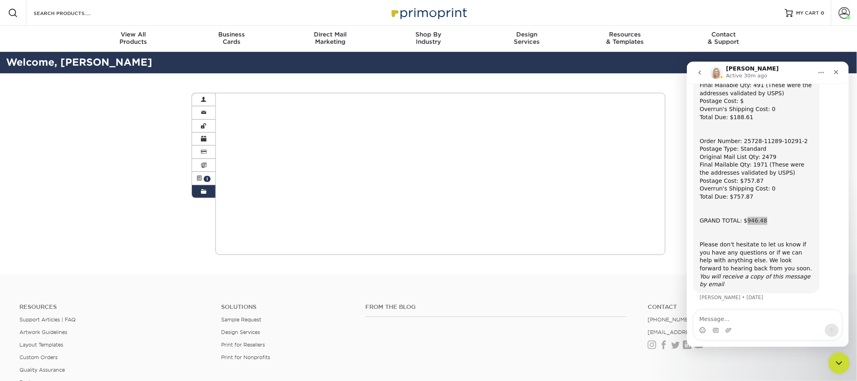
click at [840, 359] on icon "Close Intercom Messenger" at bounding box center [838, 362] width 10 height 10
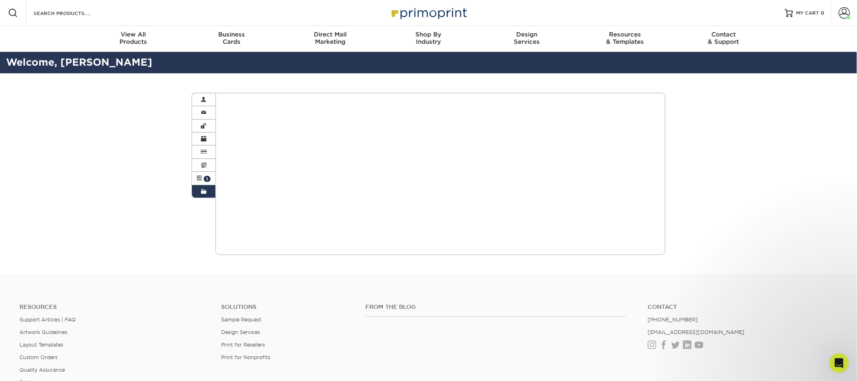
click at [209, 189] on link "Order History" at bounding box center [203, 191] width 23 height 13
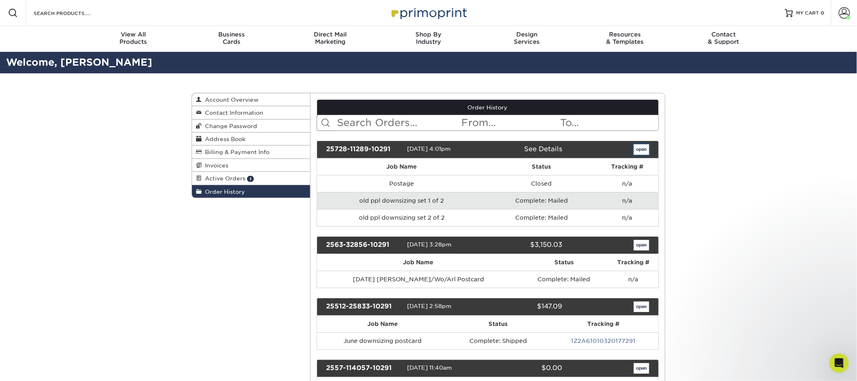
click at [642, 149] on link "open" at bounding box center [641, 149] width 15 height 11
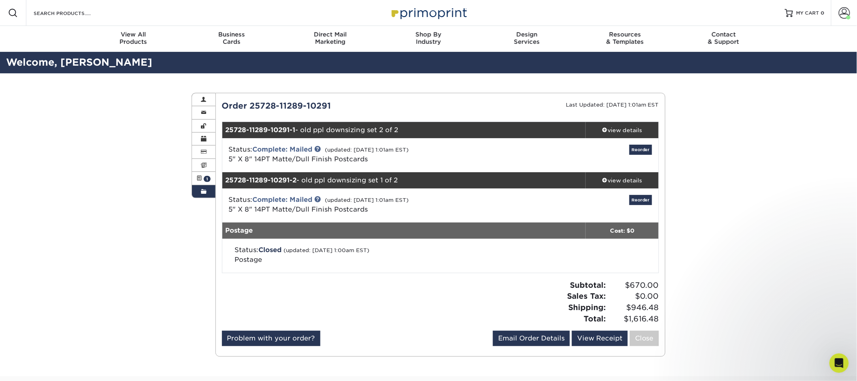
click at [641, 317] on span "$1,616.48" at bounding box center [633, 318] width 51 height 11
copy span "1,616.48"
click at [650, 337] on link "Close" at bounding box center [644, 338] width 29 height 15
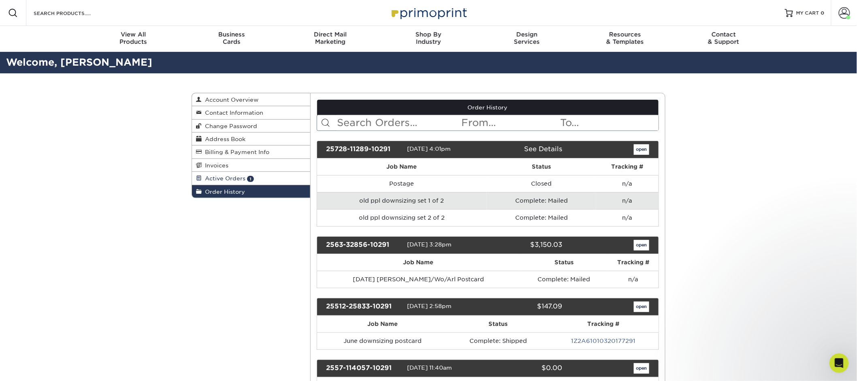
click at [220, 179] on span "Active Orders" at bounding box center [224, 178] width 44 height 6
